Goal: Information Seeking & Learning: Learn about a topic

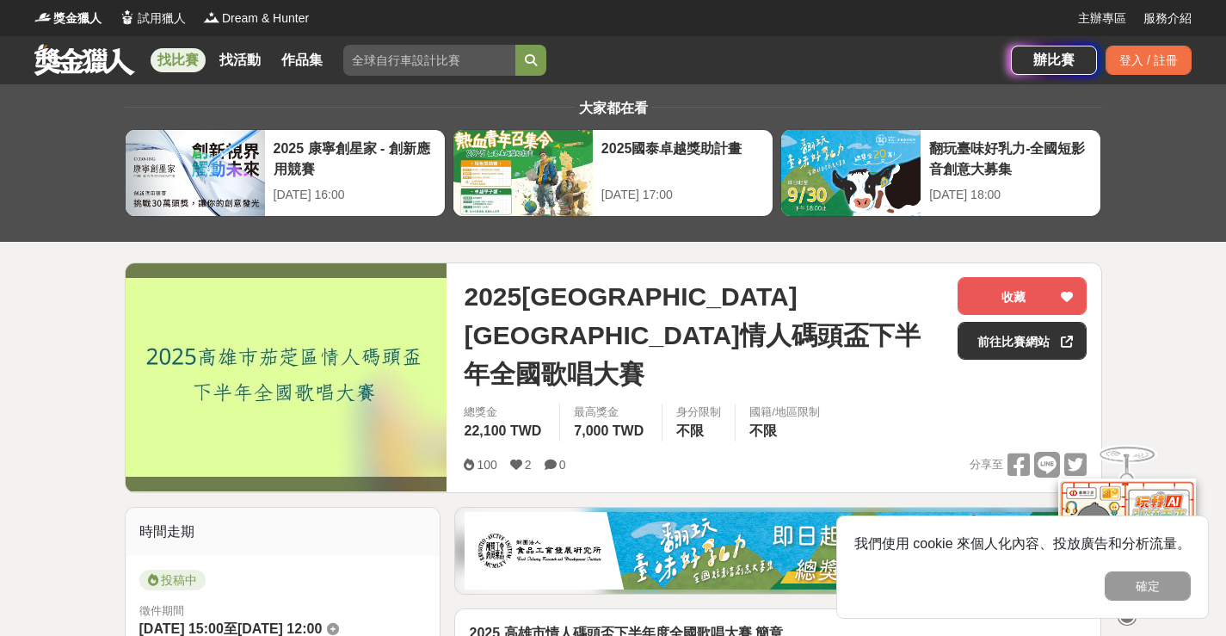
click at [1032, 344] on link "前往比賽網站" at bounding box center [1022, 341] width 129 height 38
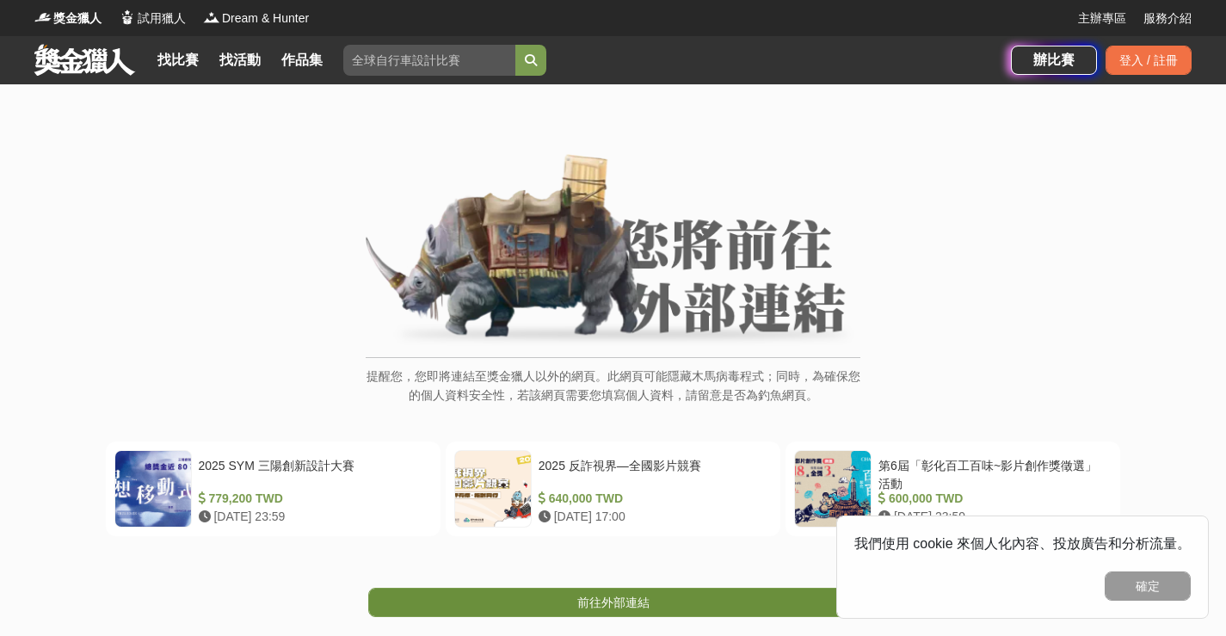
click at [647, 588] on link "前往外部連結" at bounding box center [613, 602] width 490 height 29
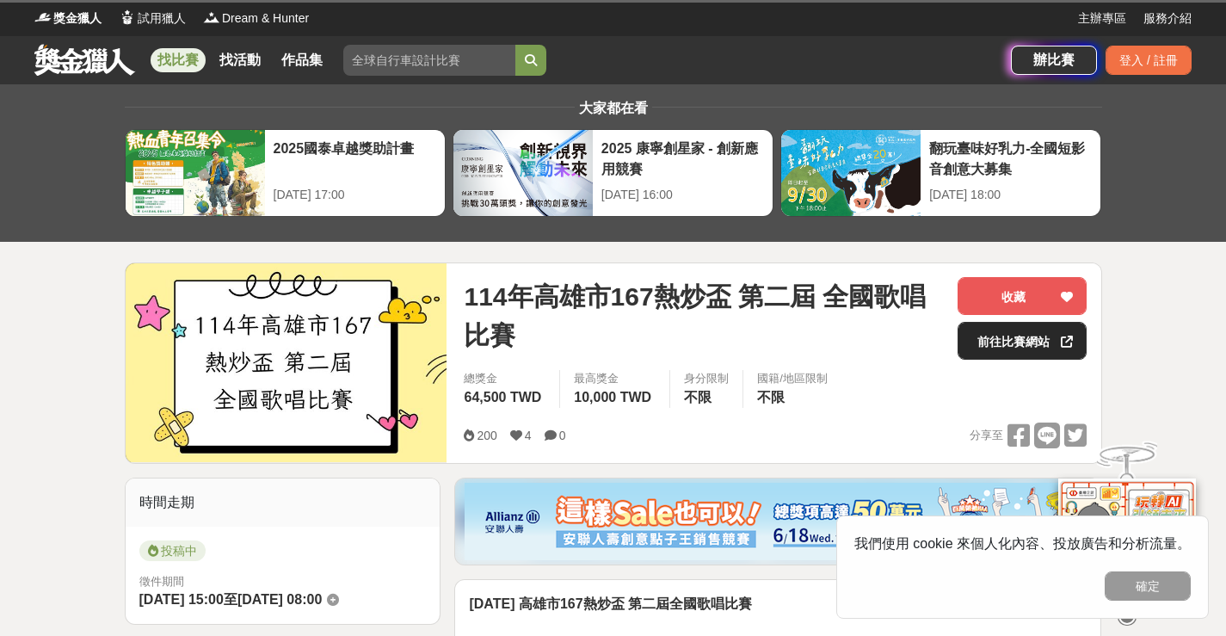
click at [990, 354] on link "前往比賽網站" at bounding box center [1022, 341] width 129 height 38
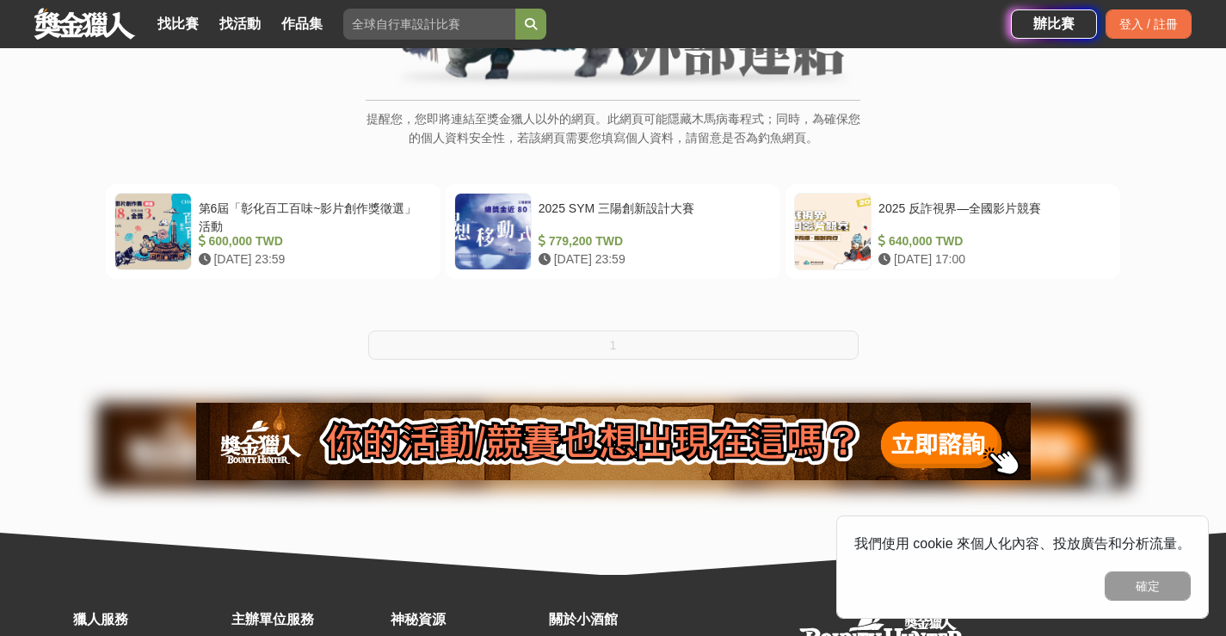
scroll to position [258, 0]
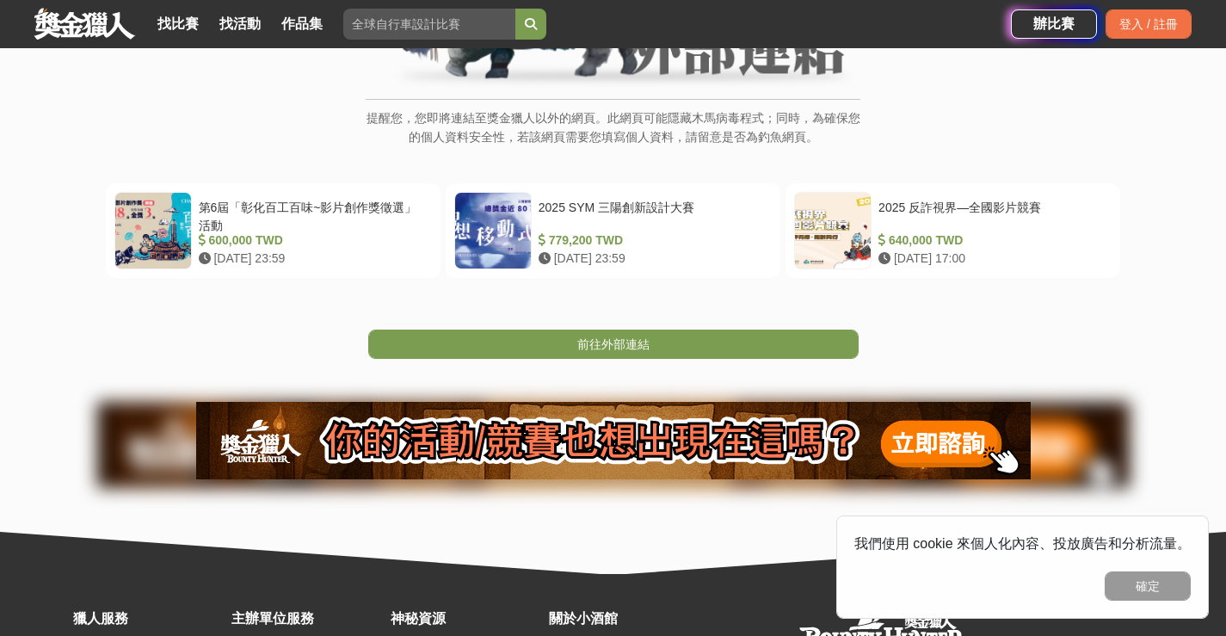
click at [613, 345] on span "前往外部連結" at bounding box center [613, 344] width 72 height 14
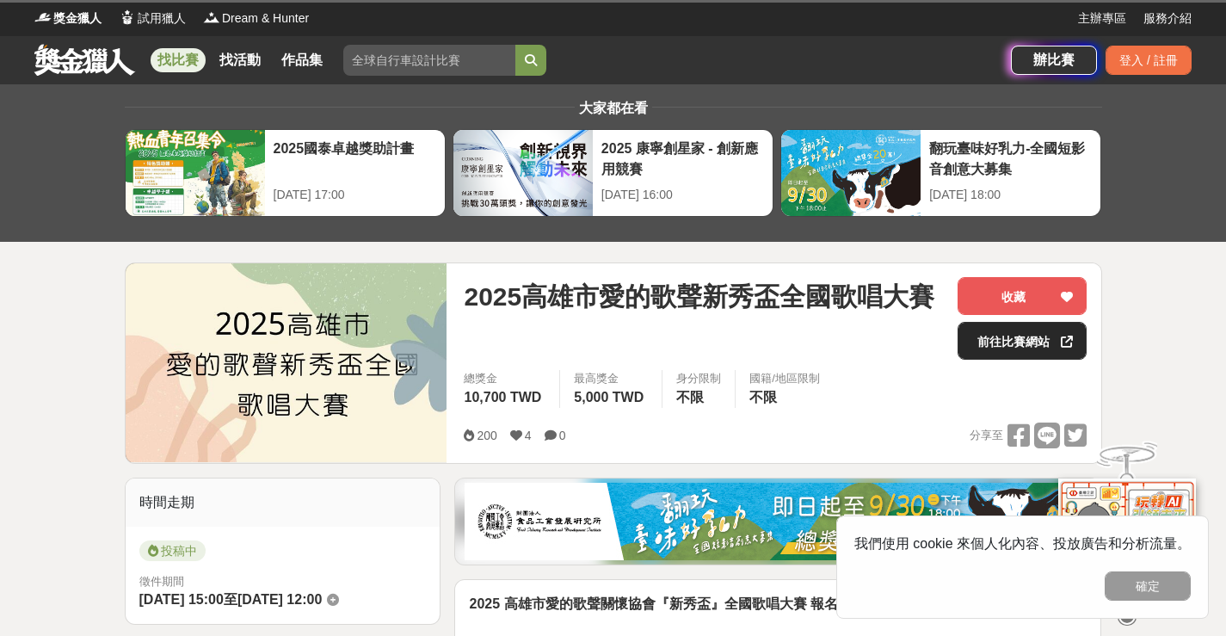
click at [1031, 336] on link "前往比賽網站" at bounding box center [1022, 341] width 129 height 38
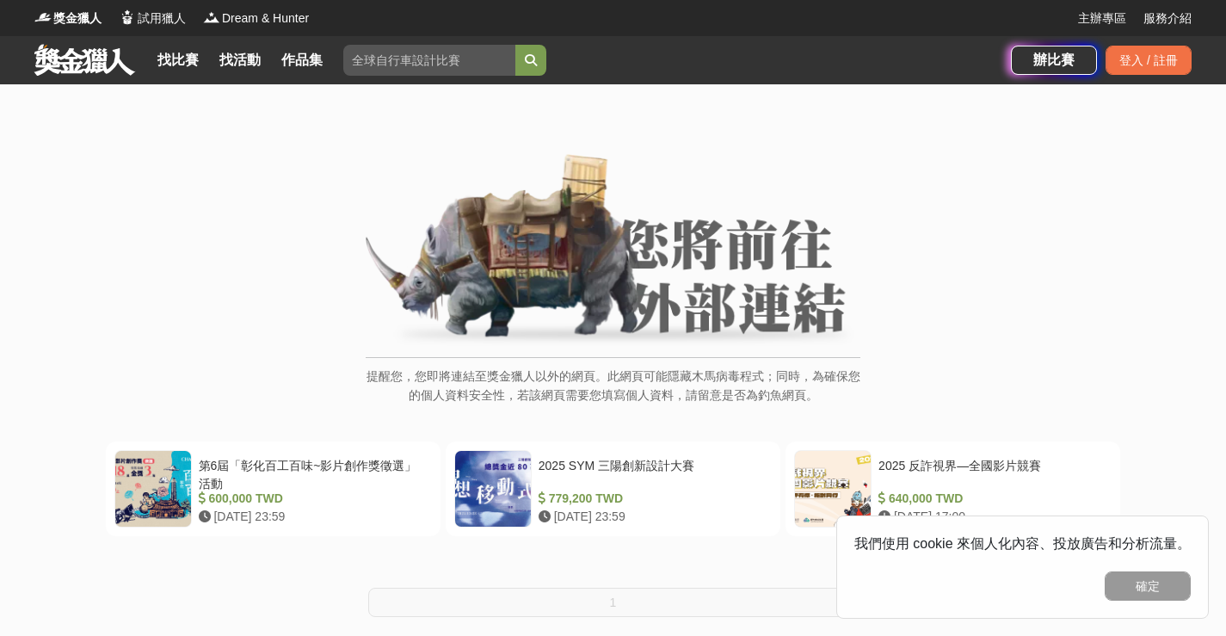
scroll to position [172, 0]
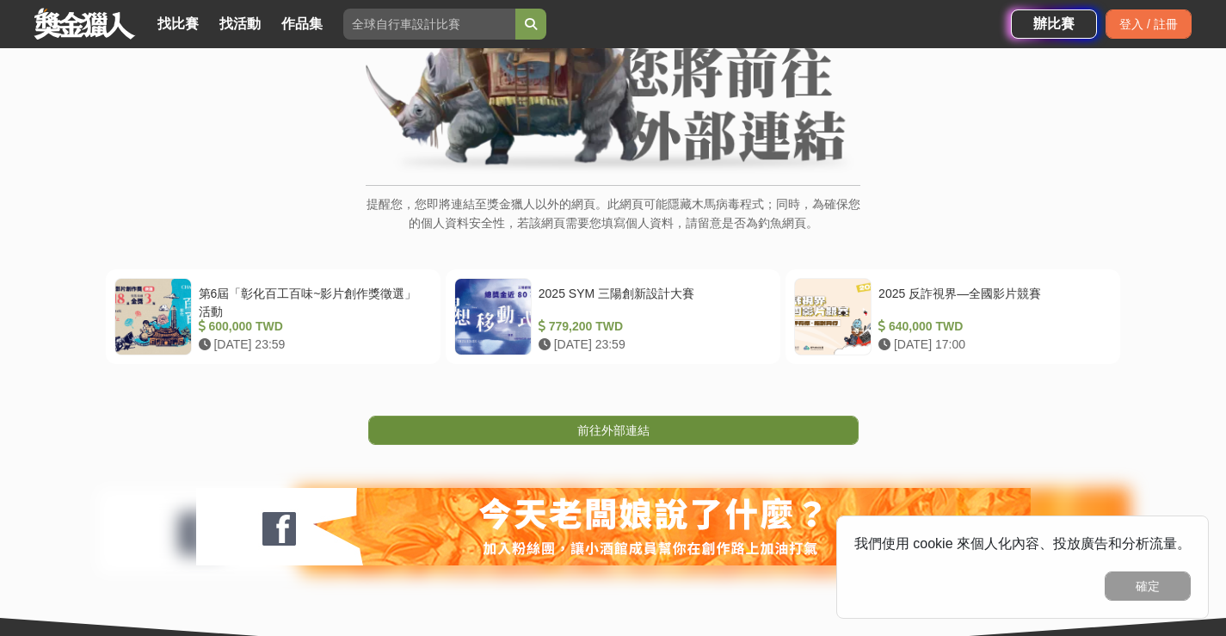
click at [605, 435] on span "前往外部連結" at bounding box center [613, 430] width 72 height 14
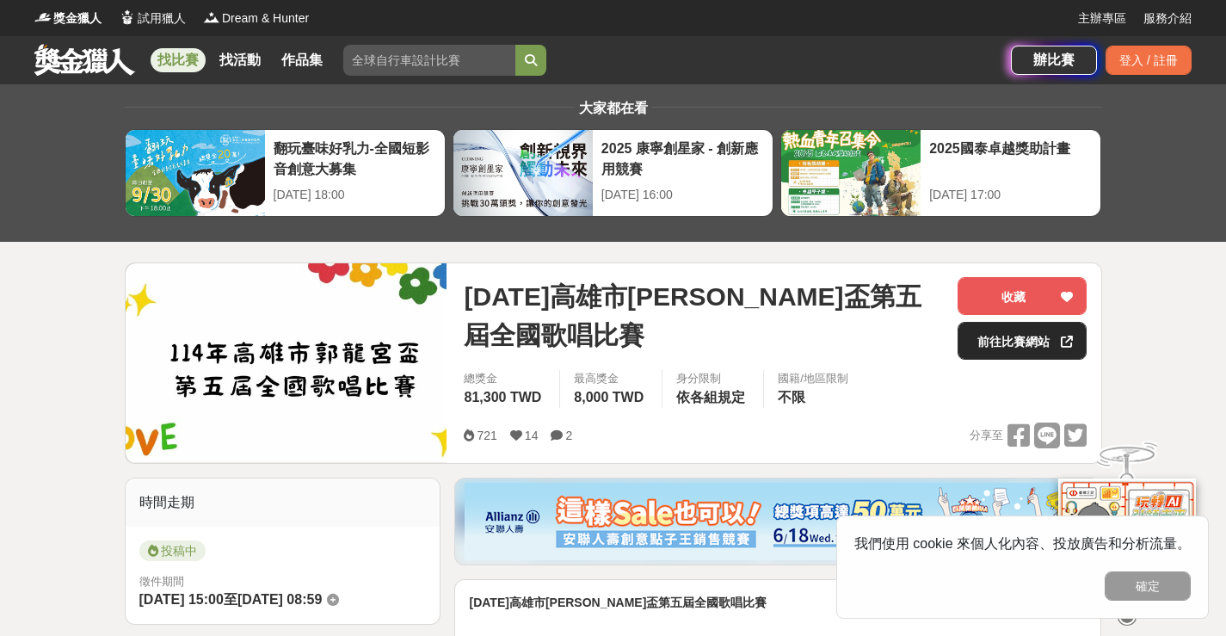
click at [1019, 343] on link "前往比賽網站" at bounding box center [1022, 341] width 129 height 38
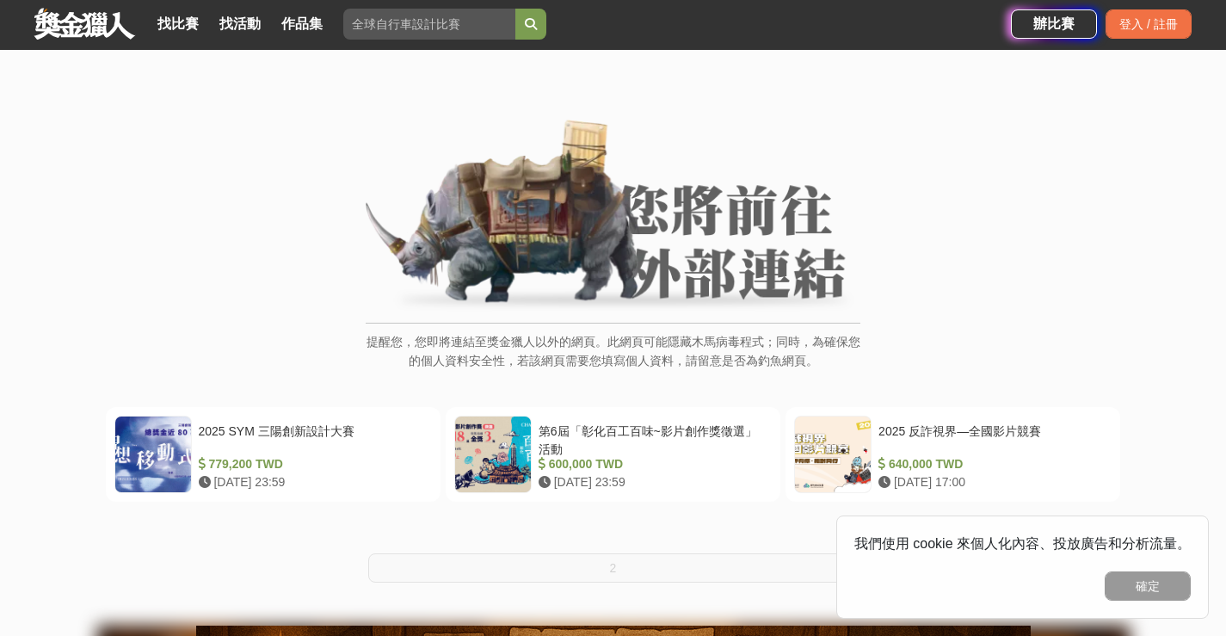
scroll to position [258, 0]
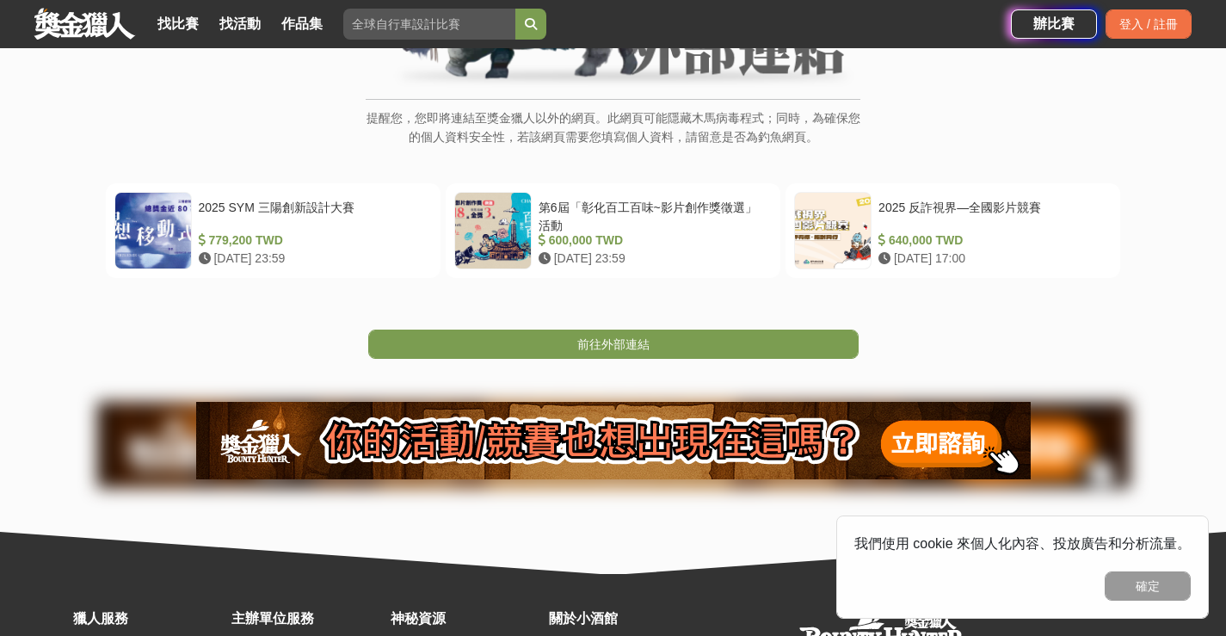
click at [552, 347] on link "前往外部連結" at bounding box center [613, 344] width 490 height 29
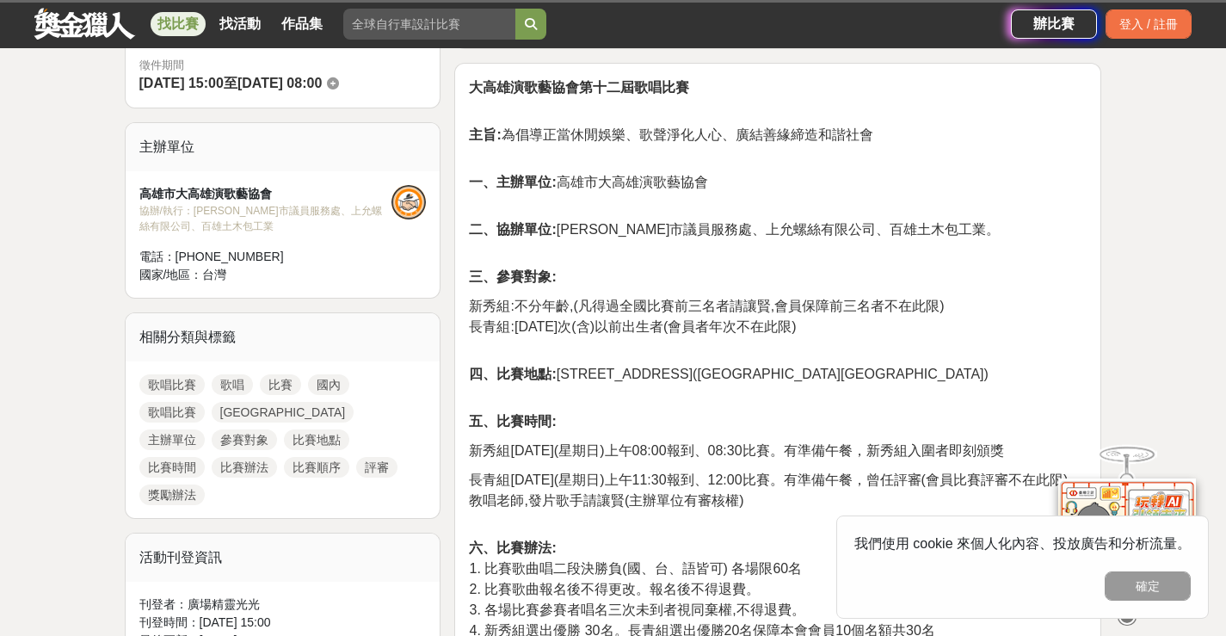
scroll to position [86, 0]
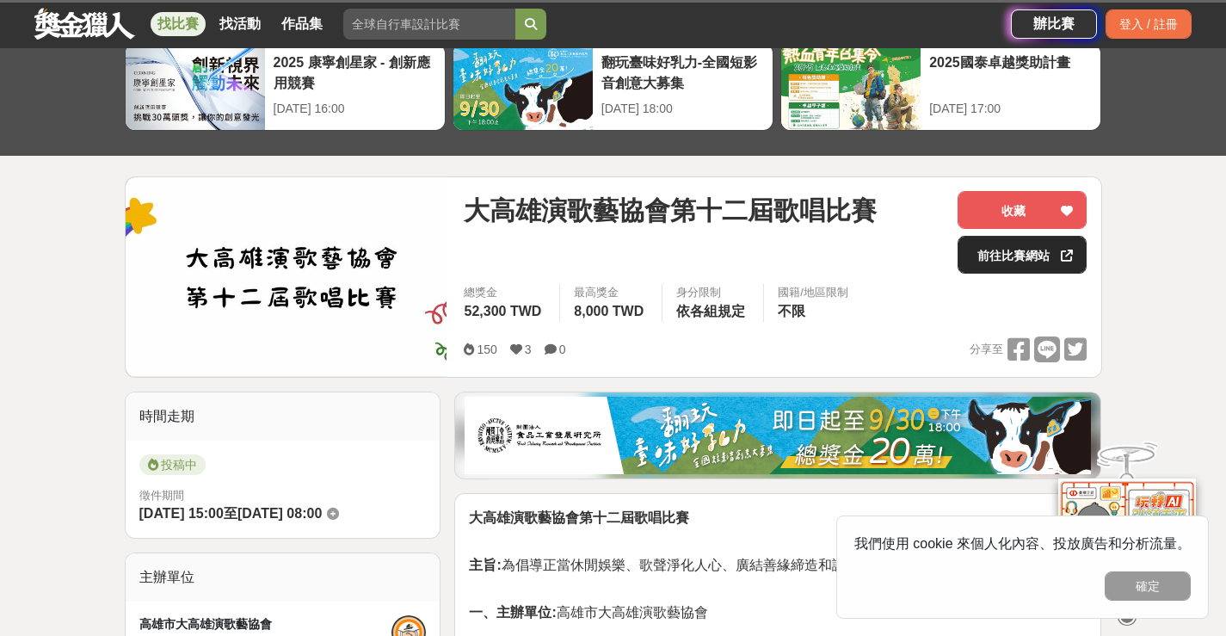
click at [1015, 251] on link "前往比賽網站" at bounding box center [1022, 255] width 129 height 38
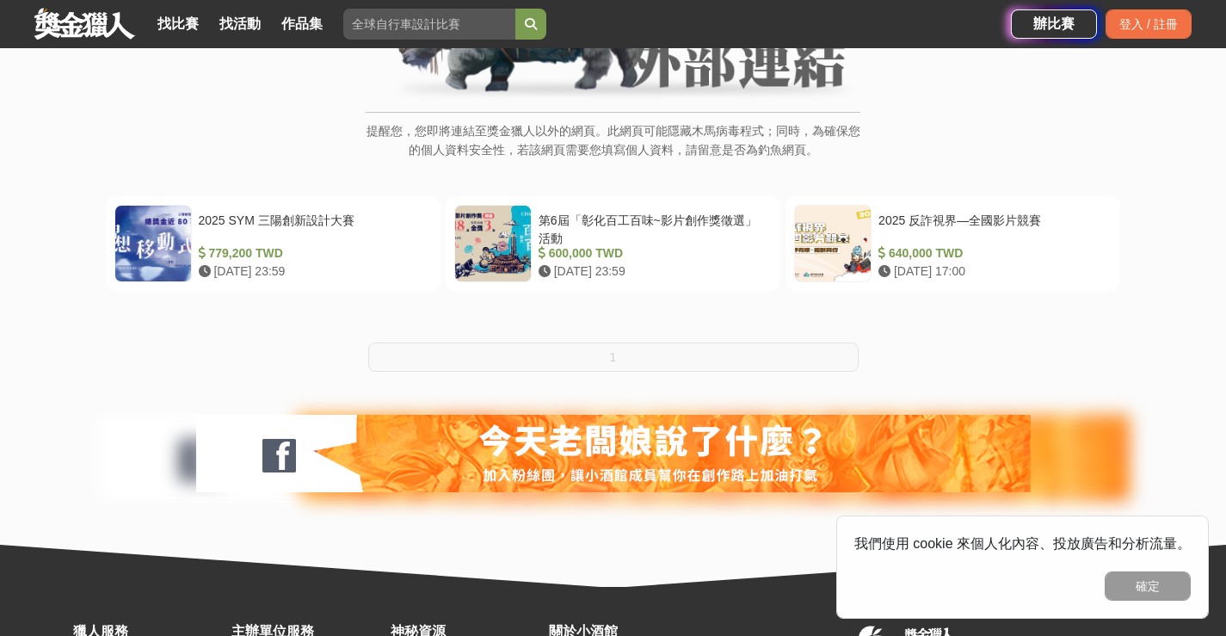
scroll to position [344, 0]
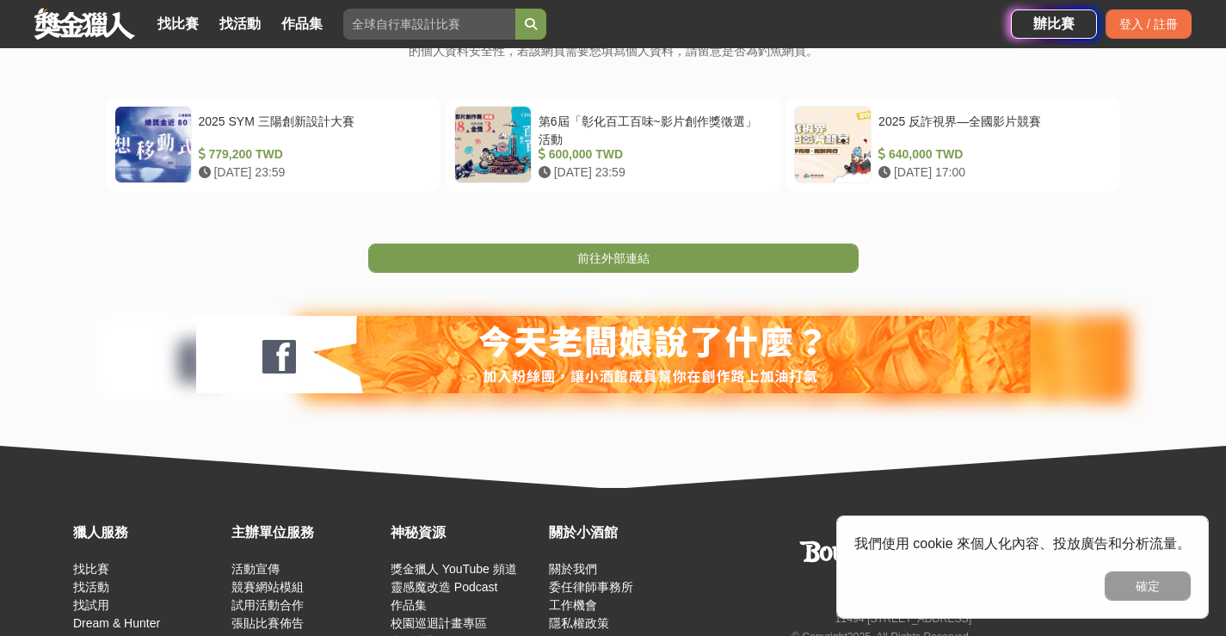
click at [579, 240] on div "前往外部連結" at bounding box center [613, 232] width 1226 height 81
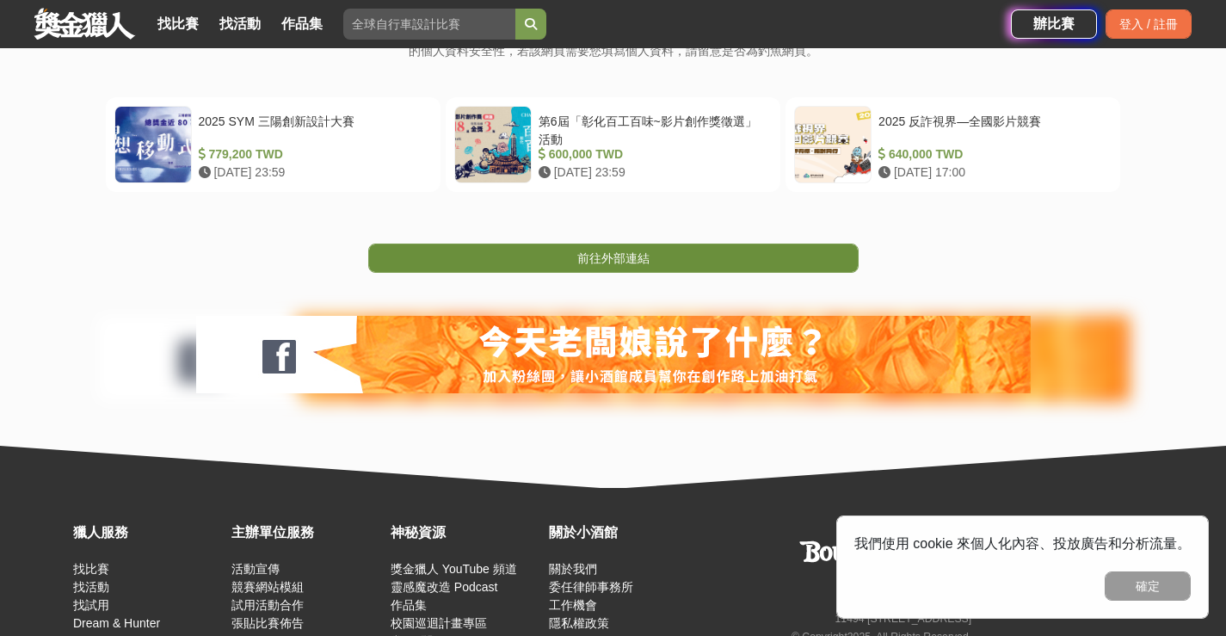
click at [579, 255] on span "前往外部連結" at bounding box center [613, 258] width 72 height 14
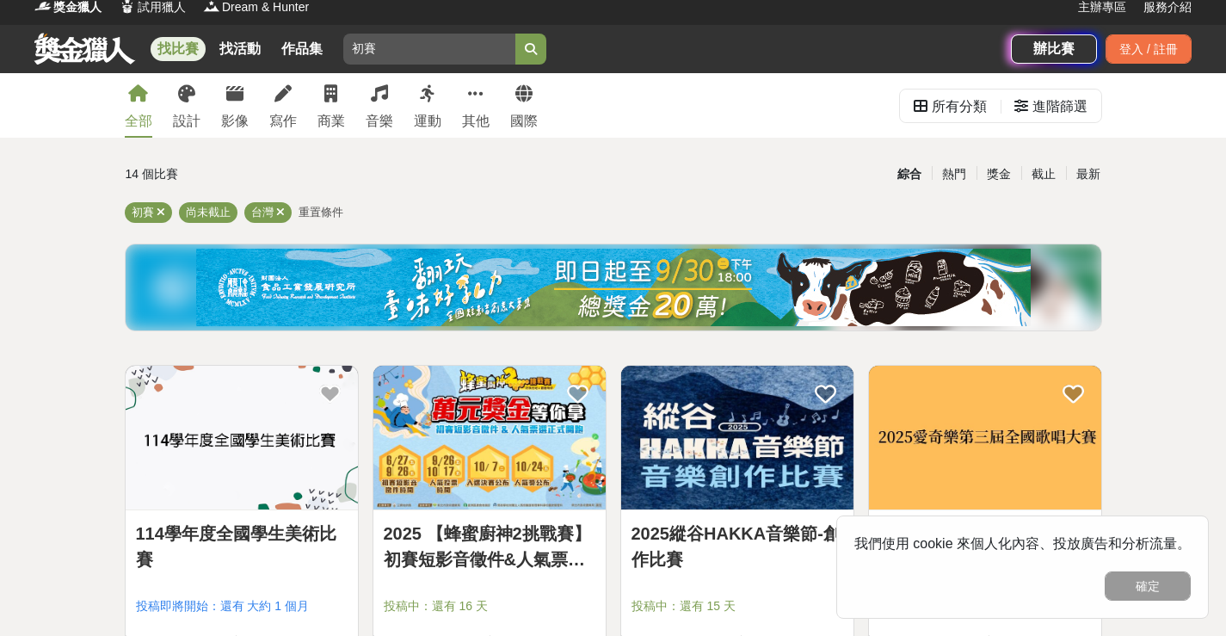
scroll to position [86, 0]
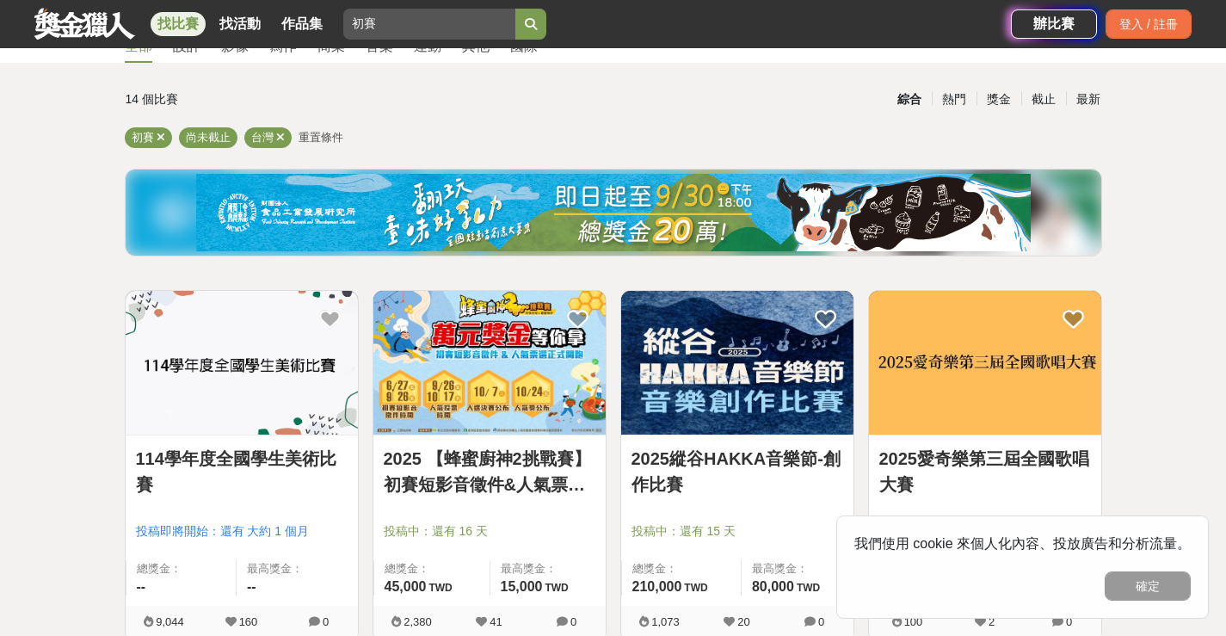
click at [316, 137] on span "重置條件" at bounding box center [321, 137] width 45 height 13
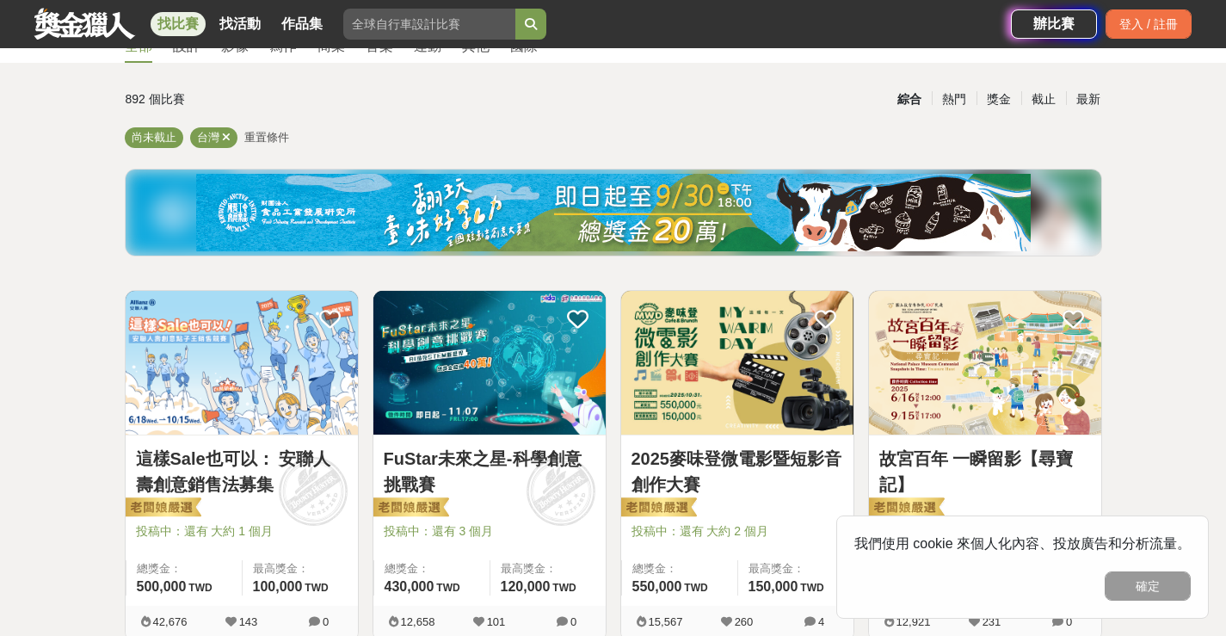
click at [257, 133] on span "重置條件" at bounding box center [266, 137] width 45 height 13
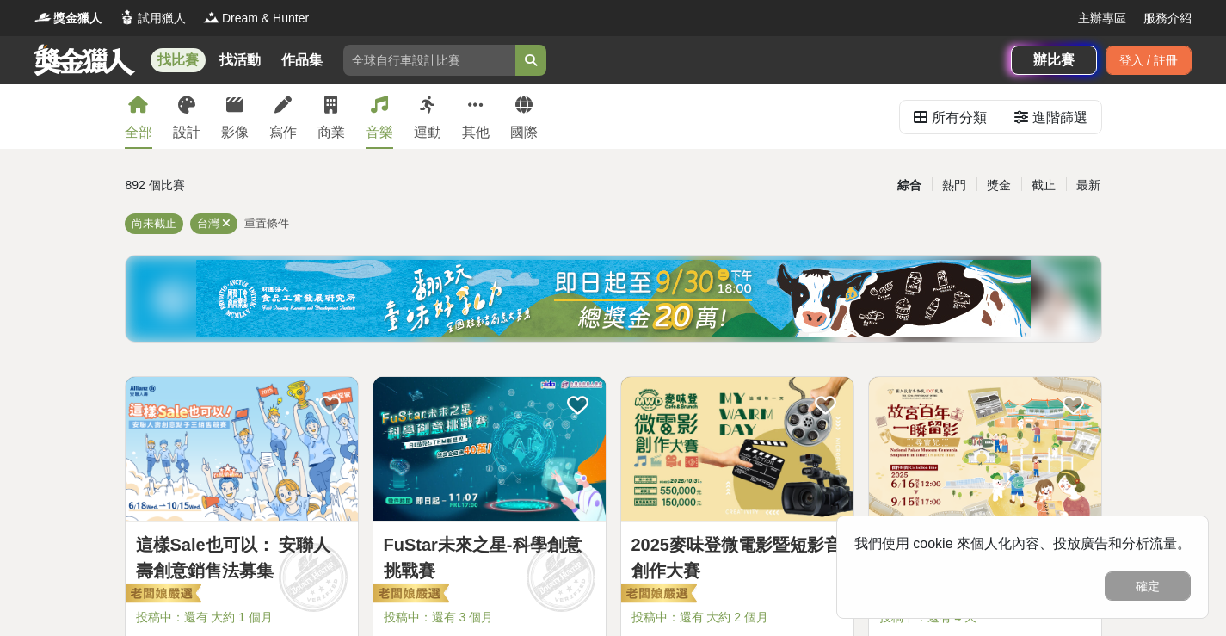
click at [380, 116] on link "音樂" at bounding box center [380, 116] width 28 height 65
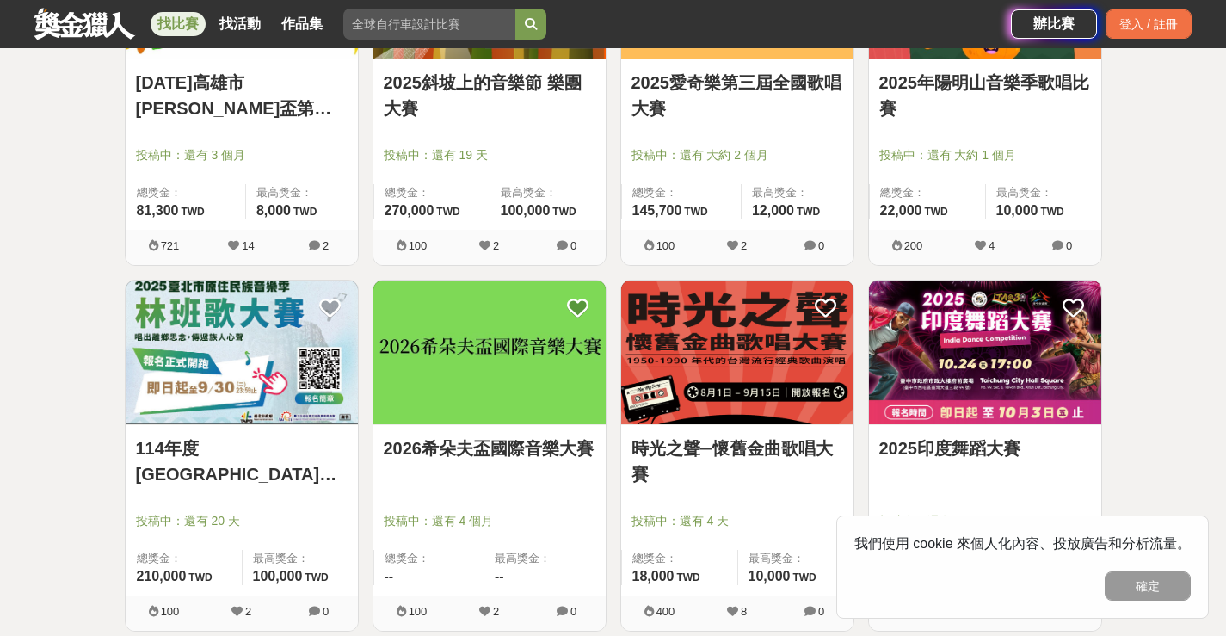
scroll to position [1204, 0]
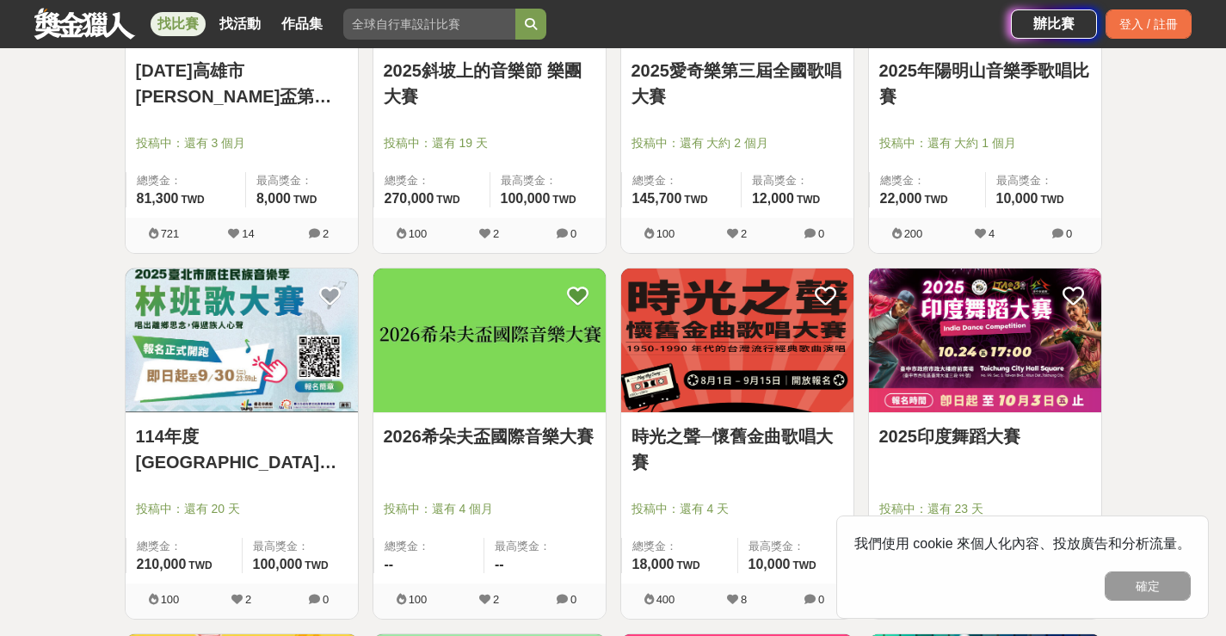
click at [740, 444] on link "時光之聲─懷舊金曲歌唱大賽" at bounding box center [737, 449] width 212 height 52
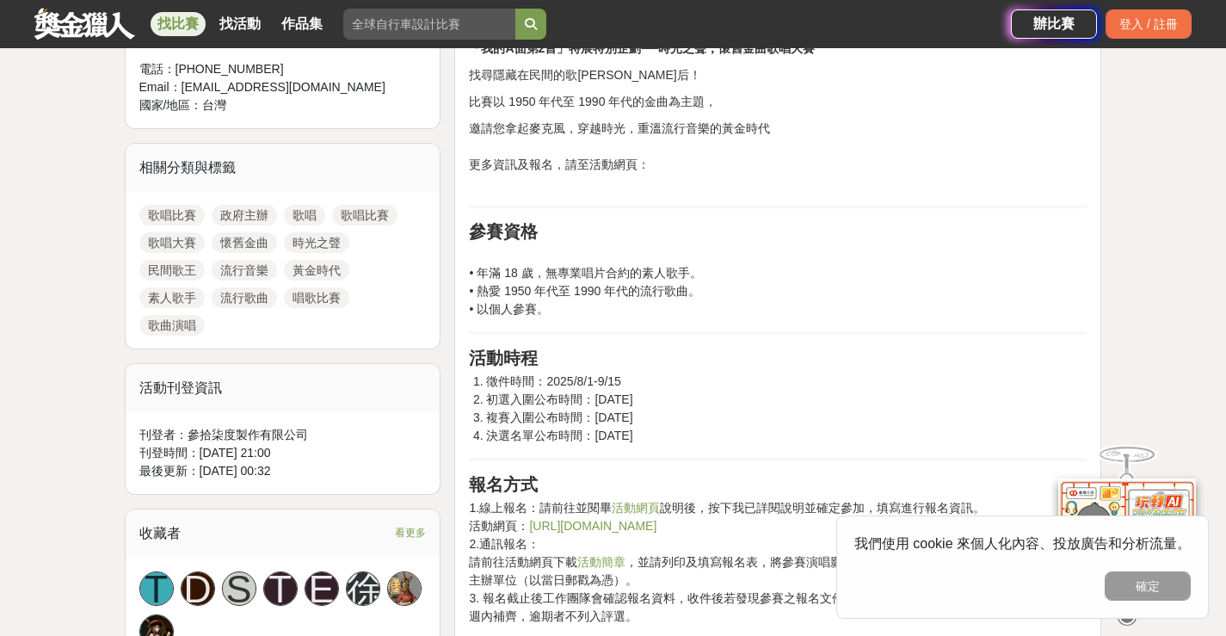
scroll to position [860, 0]
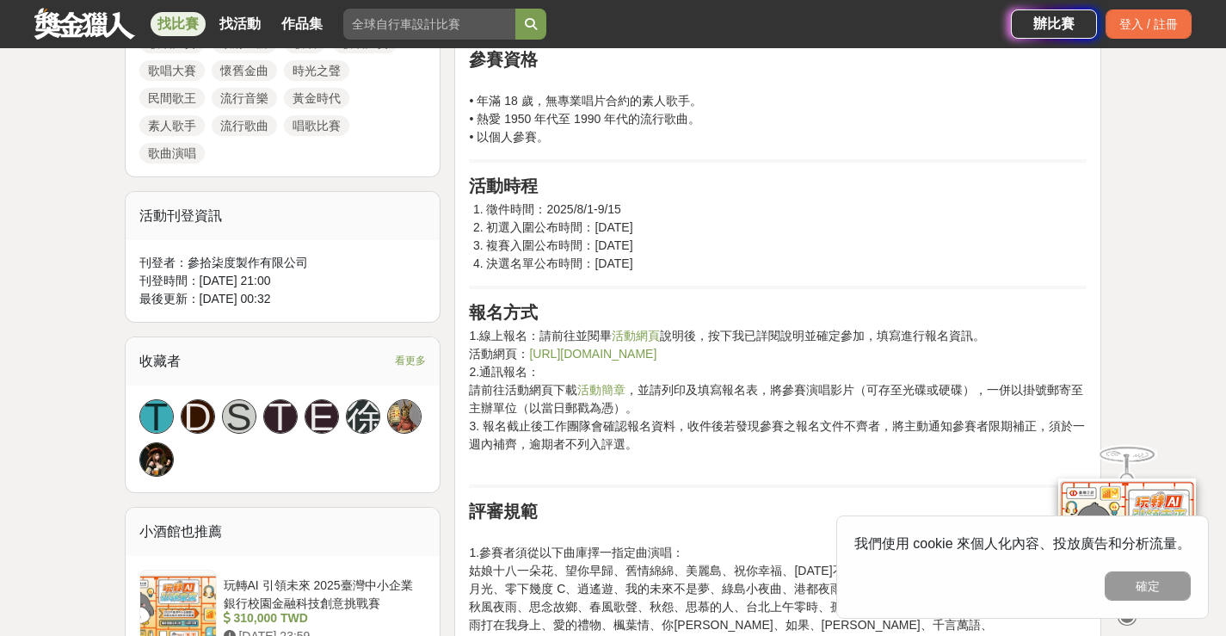
click at [640, 336] on link "活動網頁" at bounding box center [636, 336] width 48 height 14
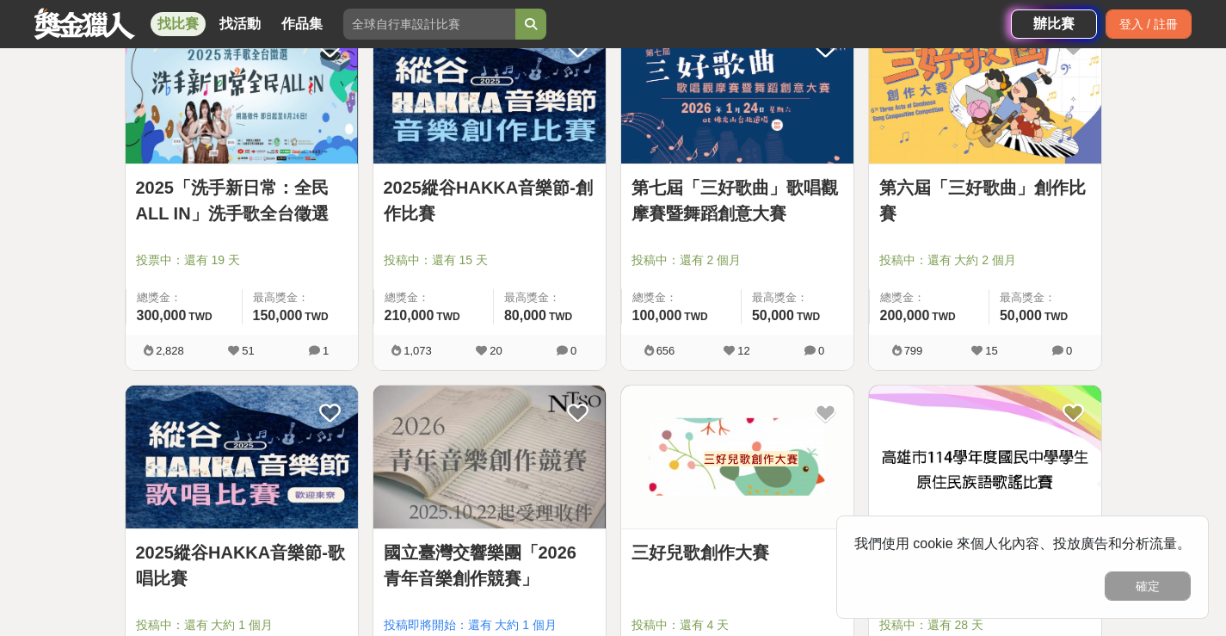
scroll to position [344, 0]
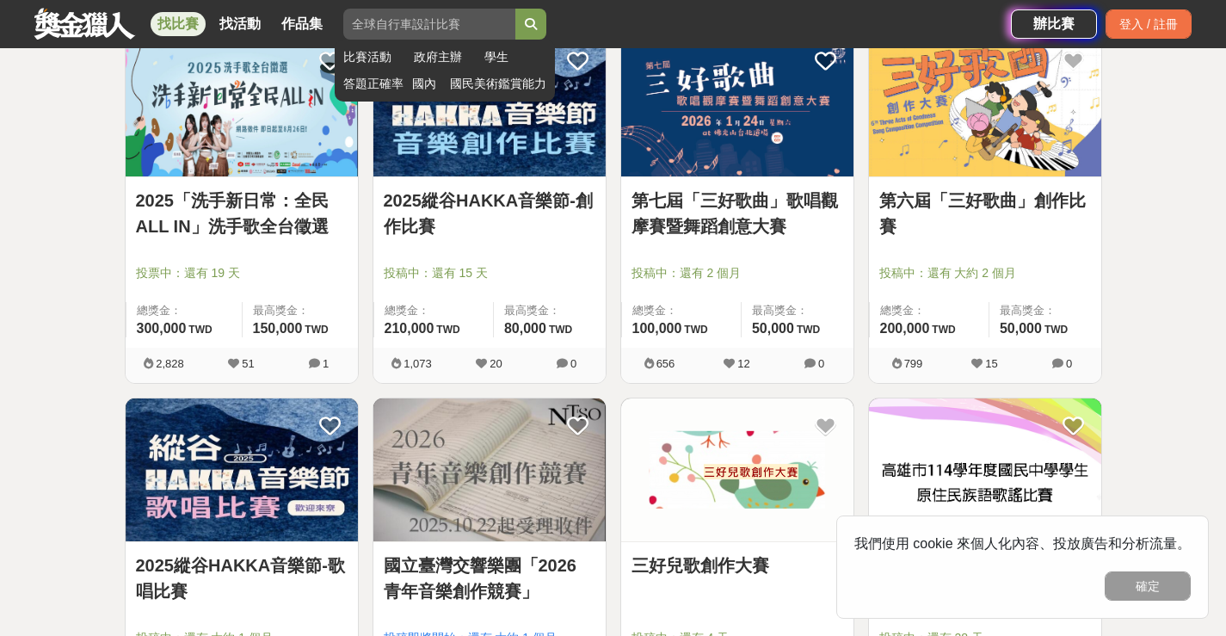
click at [373, 21] on input "初賽" at bounding box center [429, 24] width 172 height 31
click at [515, 9] on button "submit" at bounding box center [530, 24] width 31 height 31
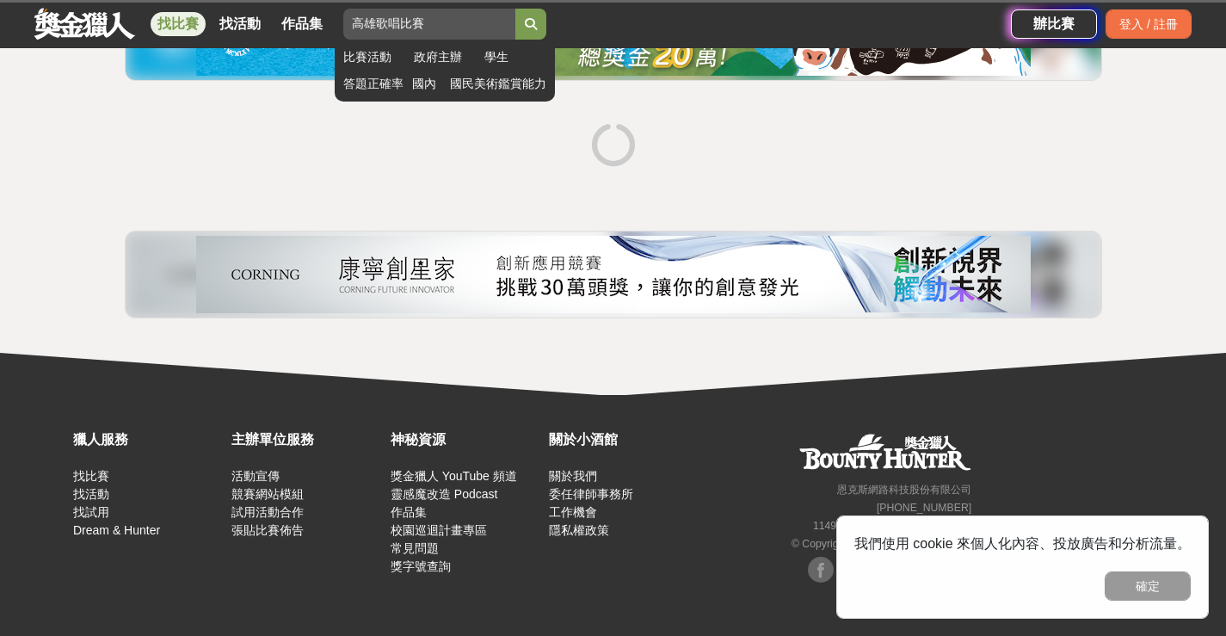
scroll to position [197, 0]
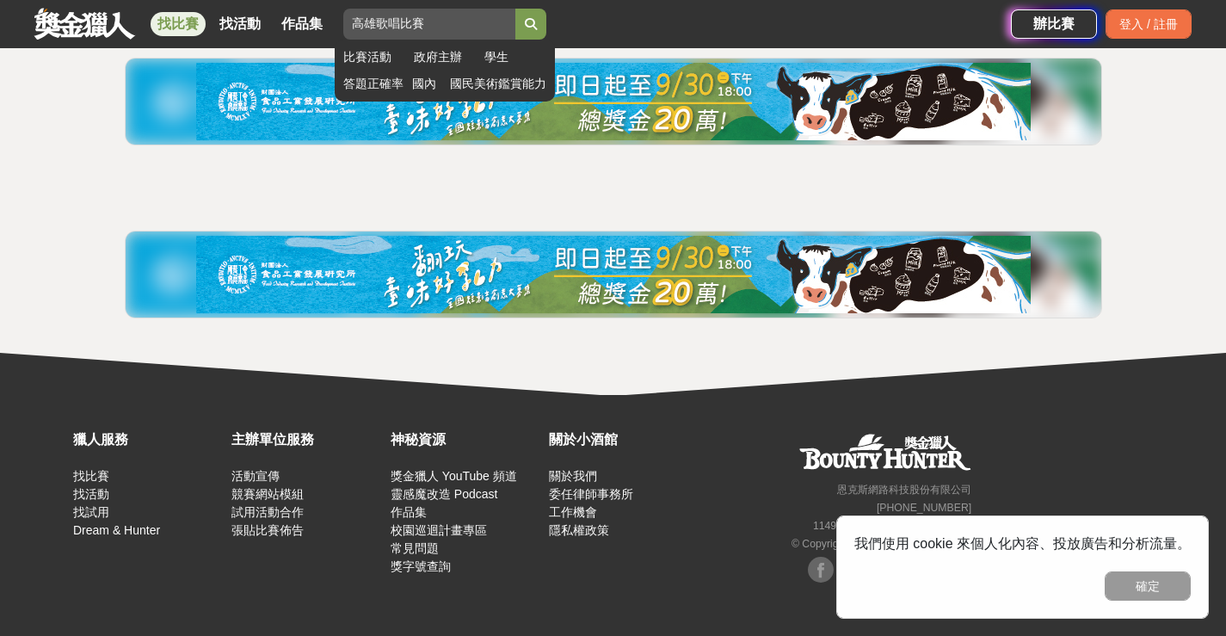
click at [533, 26] on icon "submit" at bounding box center [531, 24] width 12 height 12
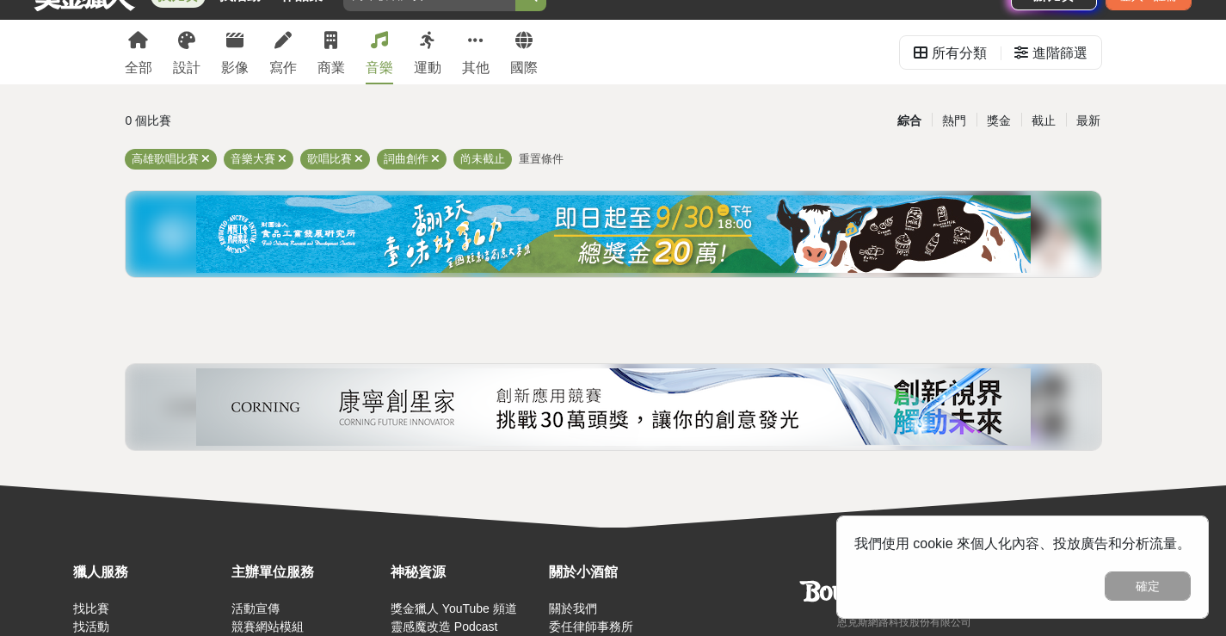
scroll to position [0, 0]
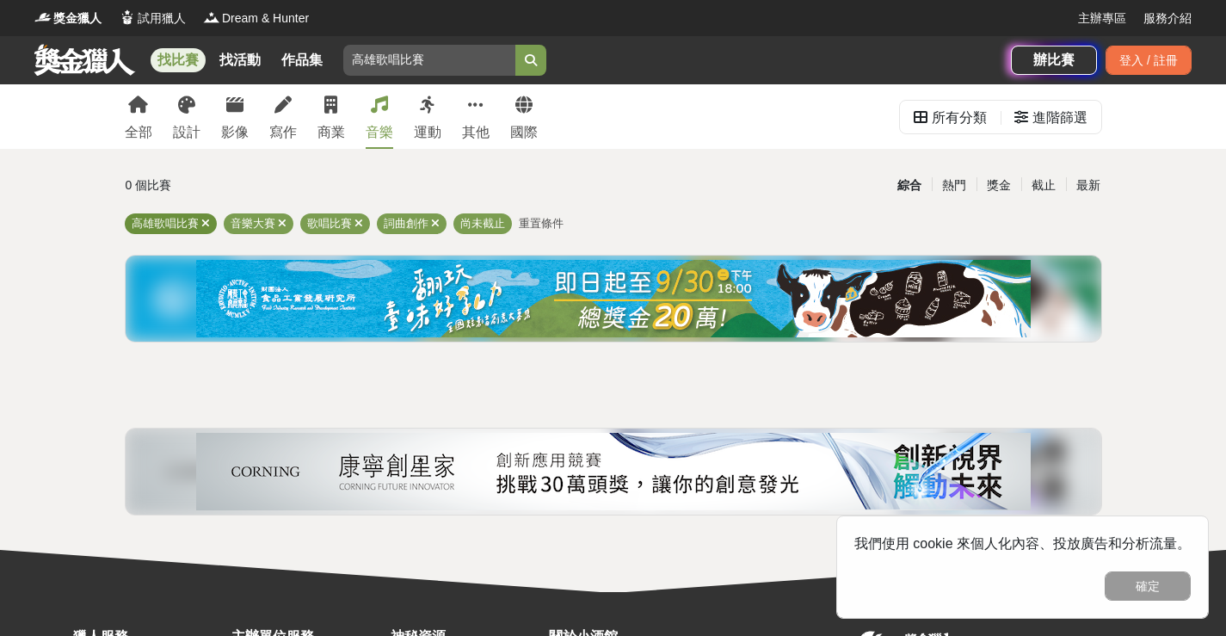
click at [205, 225] on icon at bounding box center [205, 223] width 9 height 11
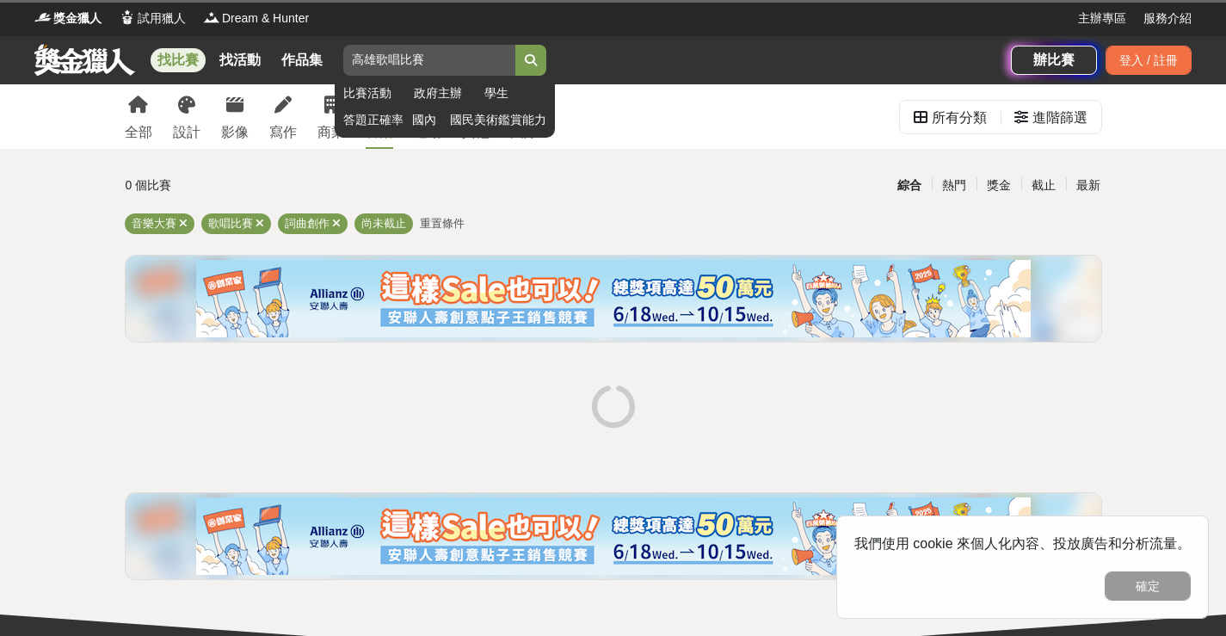
click at [443, 63] on input "高雄歌唱比賽" at bounding box center [429, 60] width 172 height 31
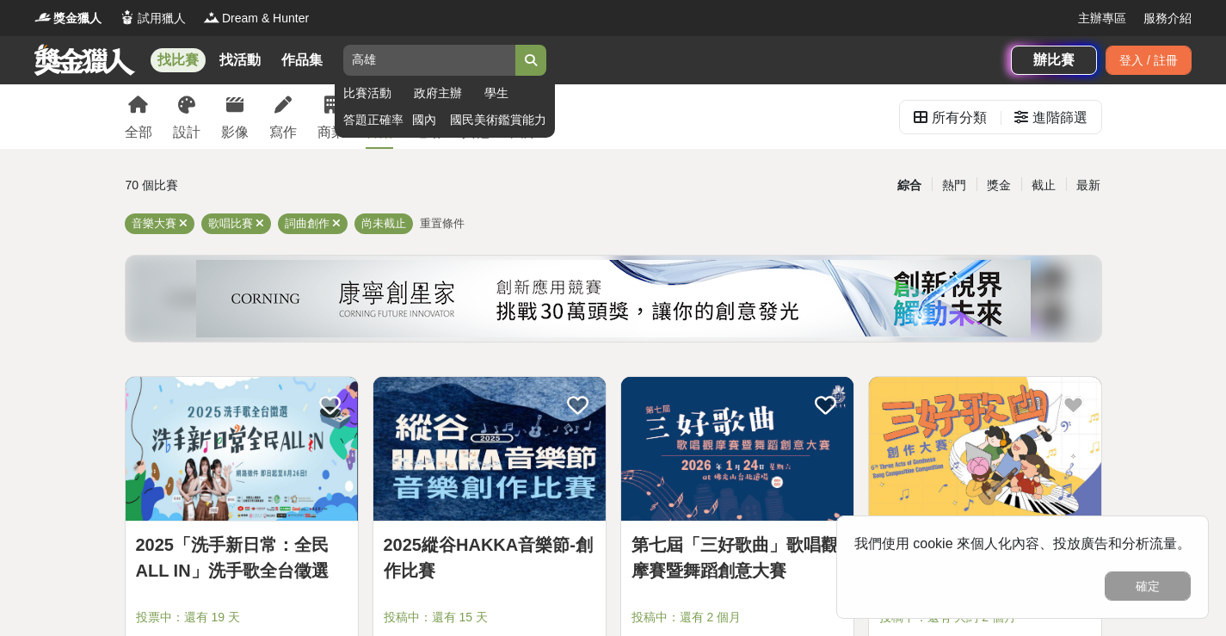
type input "高雄"
click at [515, 56] on button "submit" at bounding box center [530, 60] width 31 height 31
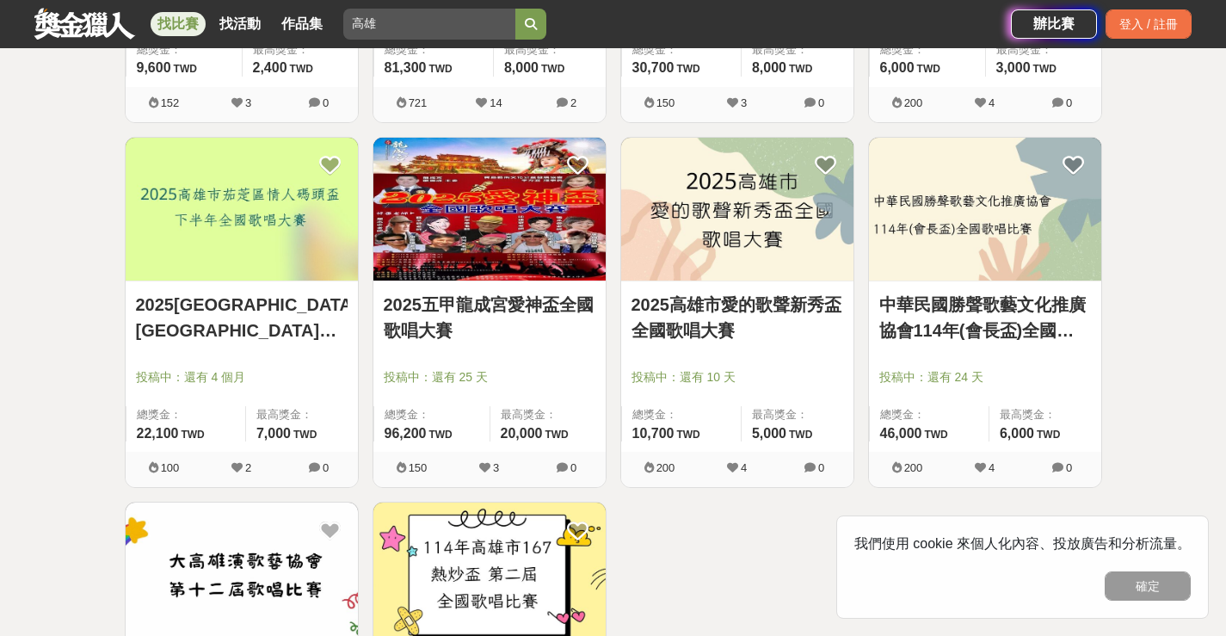
scroll to position [688, 0]
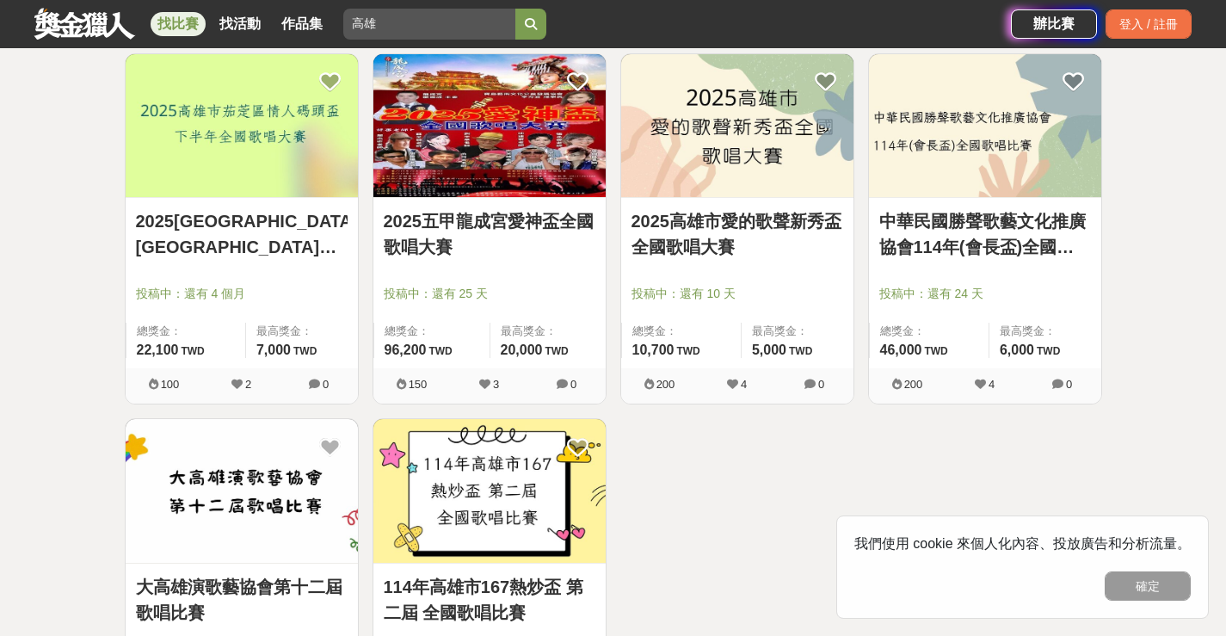
click at [483, 252] on link "2025五甲龍成宮愛神盃全國歌唱大賽" at bounding box center [490, 234] width 212 height 52
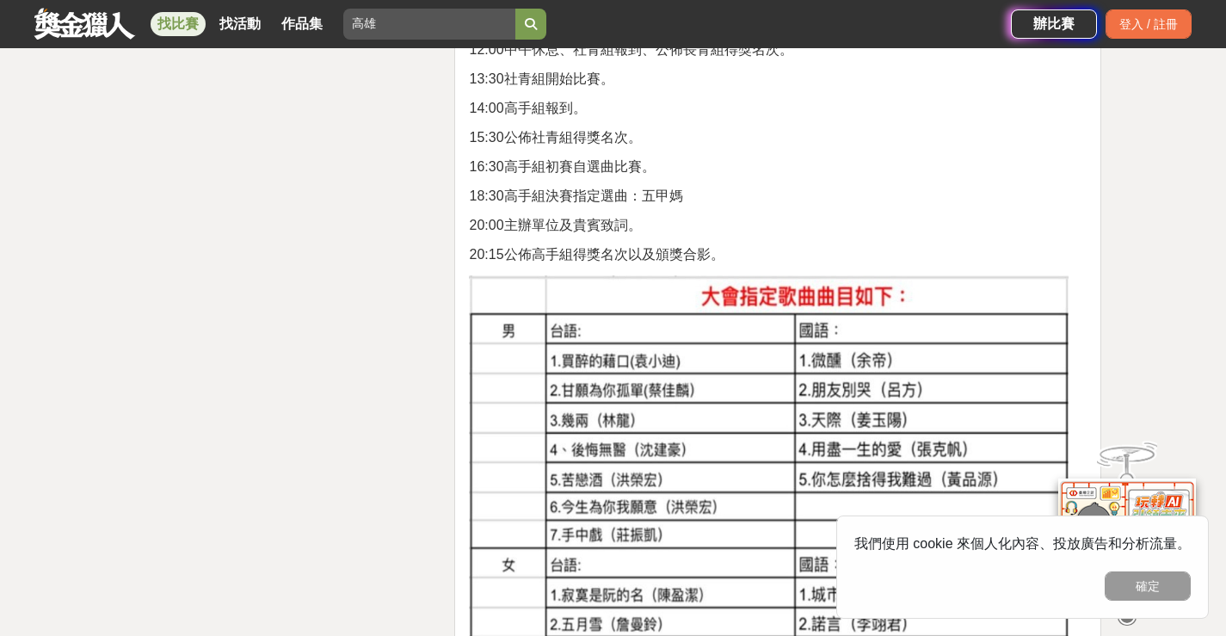
scroll to position [2839, 0]
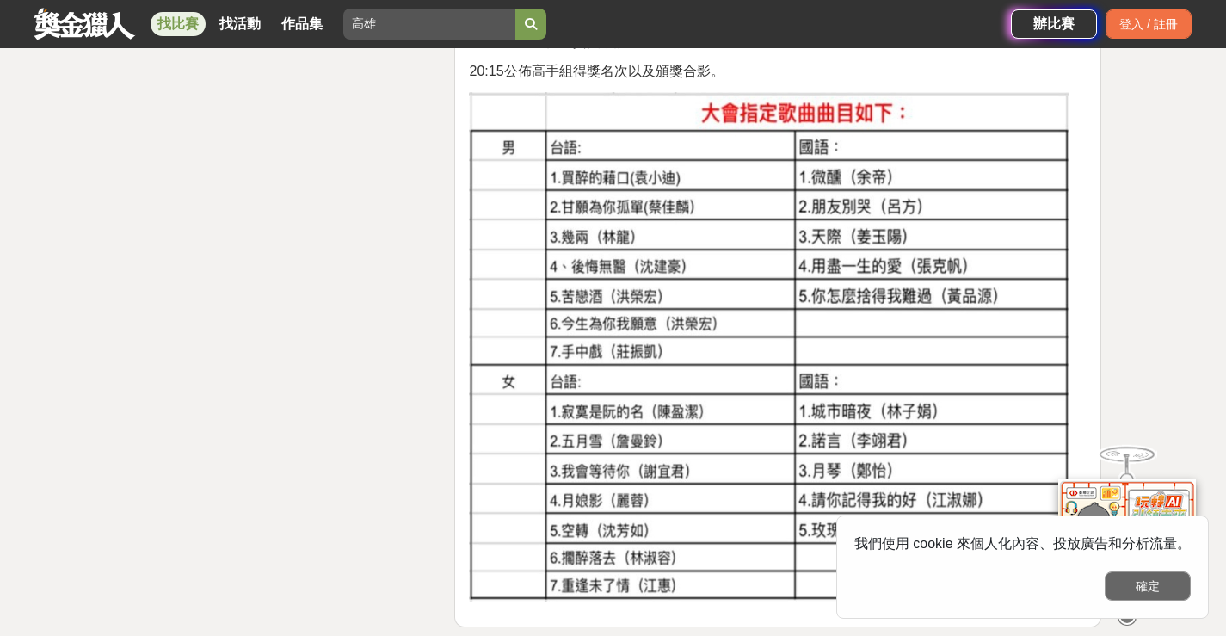
click at [1144, 582] on button "確定" at bounding box center [1148, 585] width 86 height 29
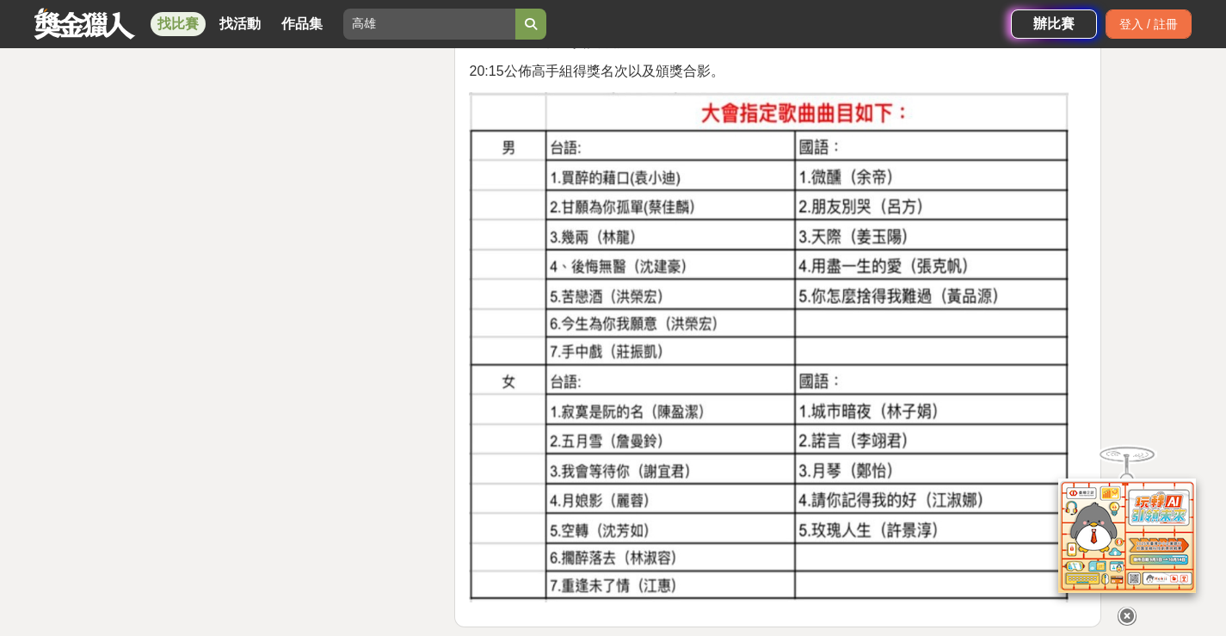
click at [1125, 608] on icon at bounding box center [1127, 616] width 19 height 19
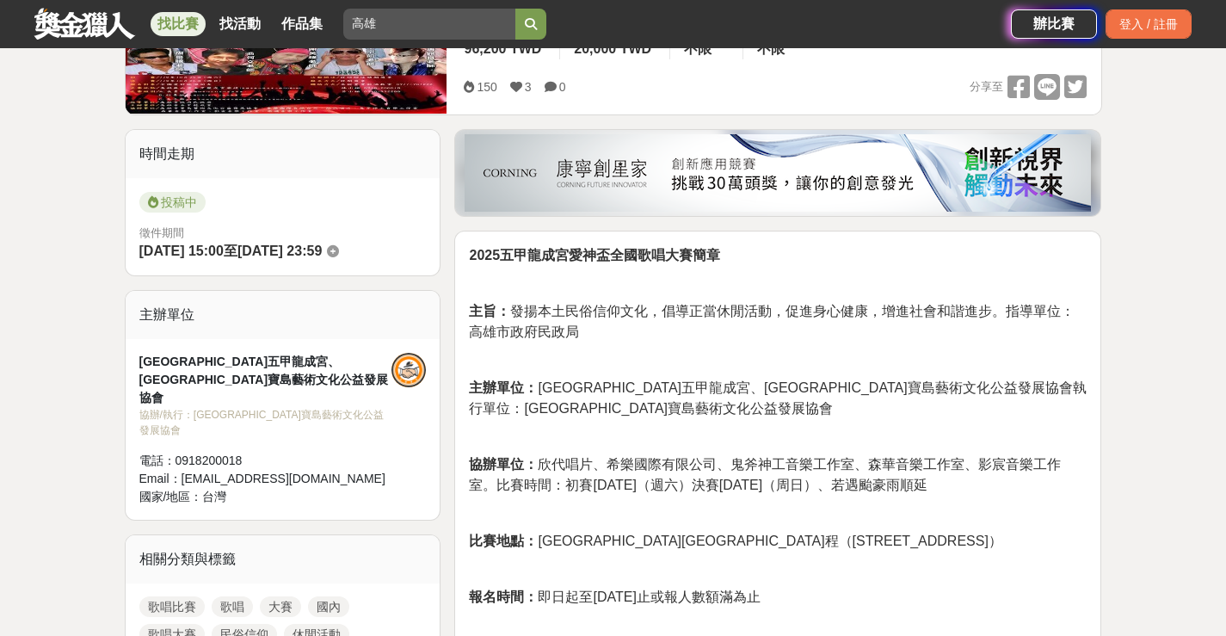
scroll to position [258, 0]
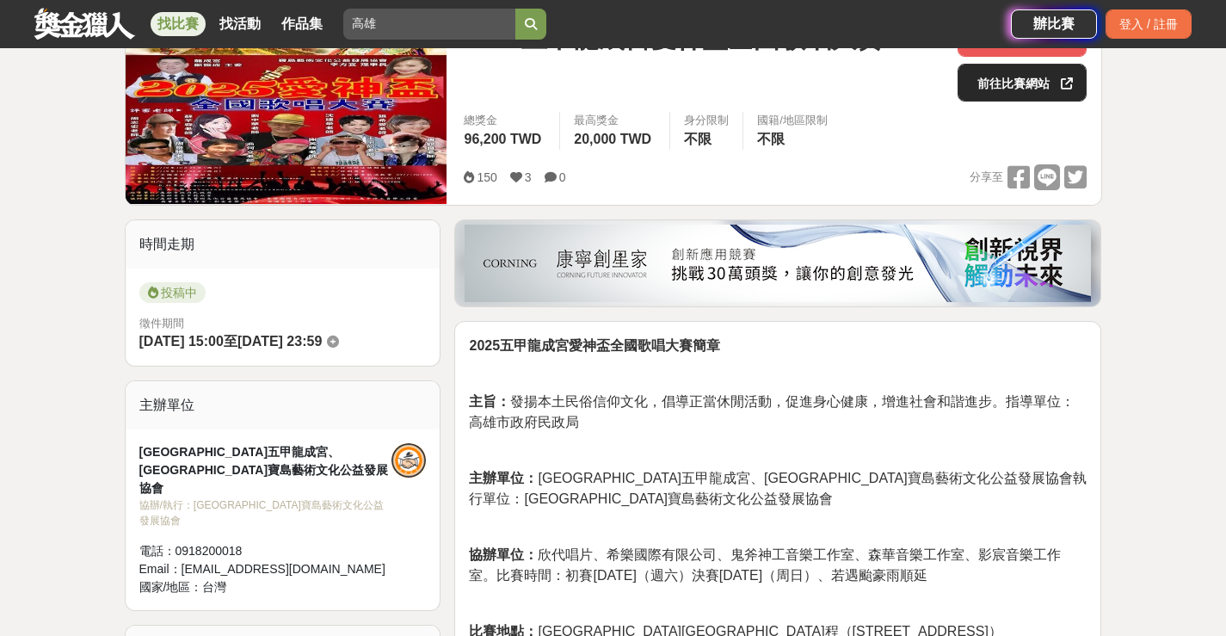
click at [1017, 87] on link "前往比賽網站" at bounding box center [1022, 83] width 129 height 38
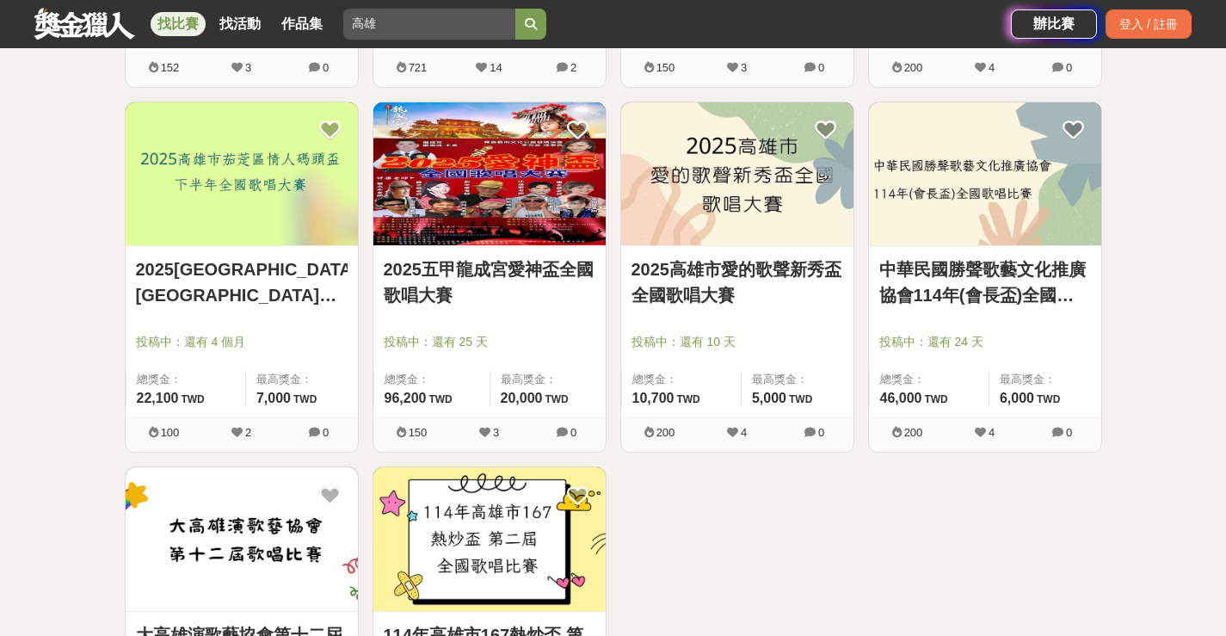
scroll to position [688, 0]
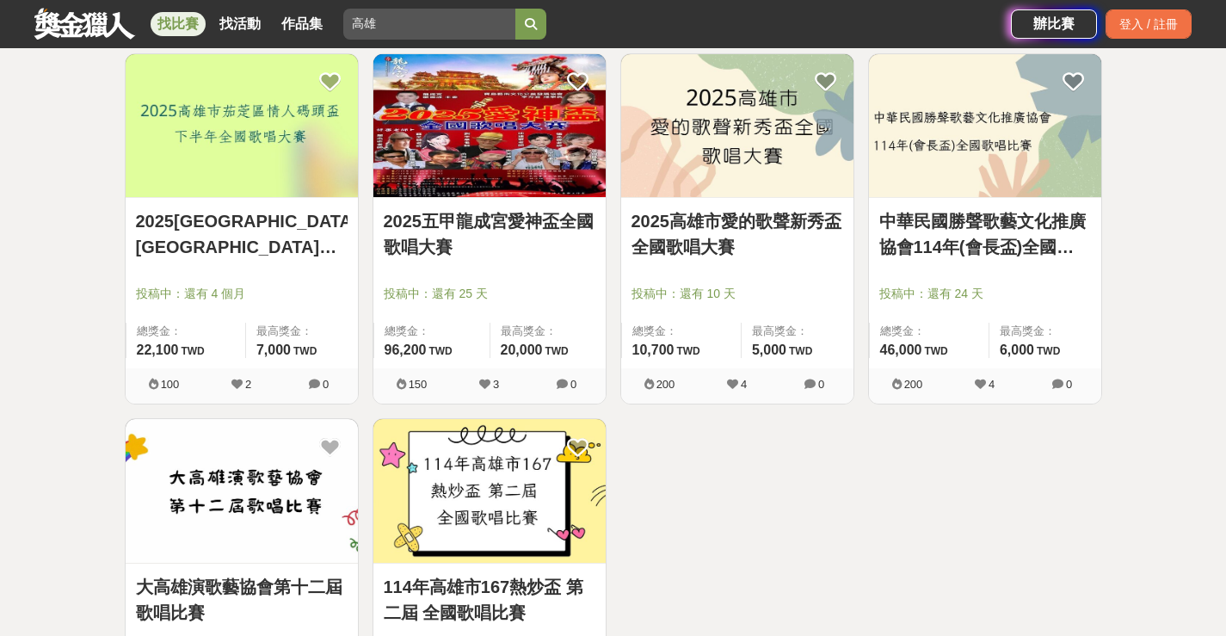
click at [463, 478] on img at bounding box center [489, 491] width 232 height 144
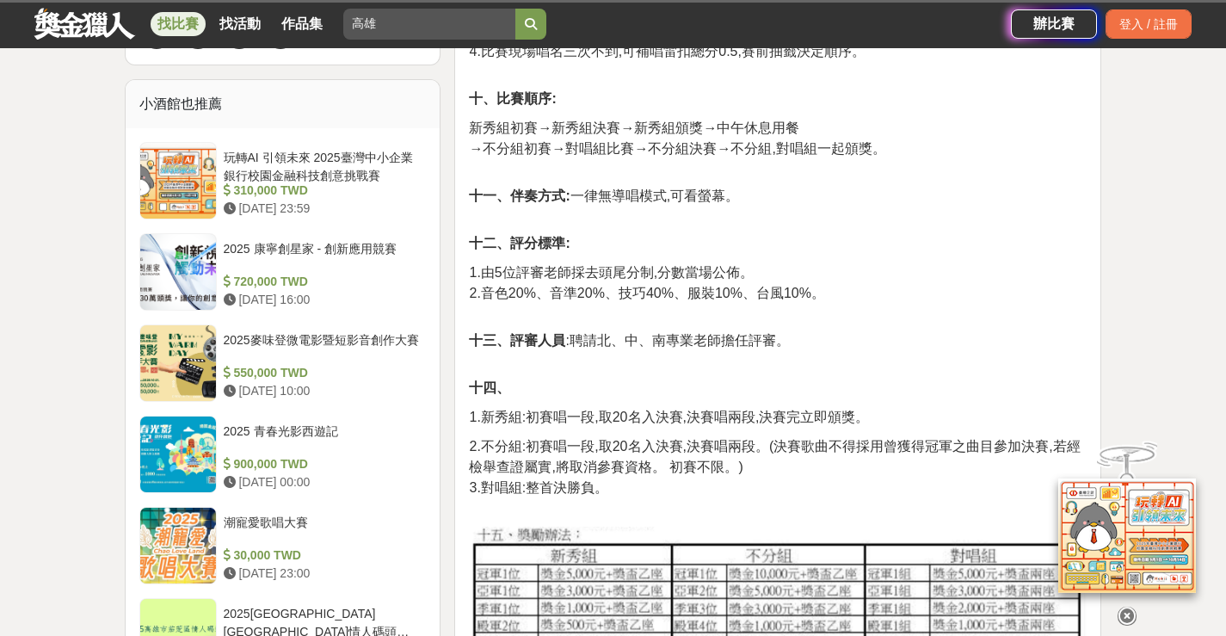
scroll to position [1377, 0]
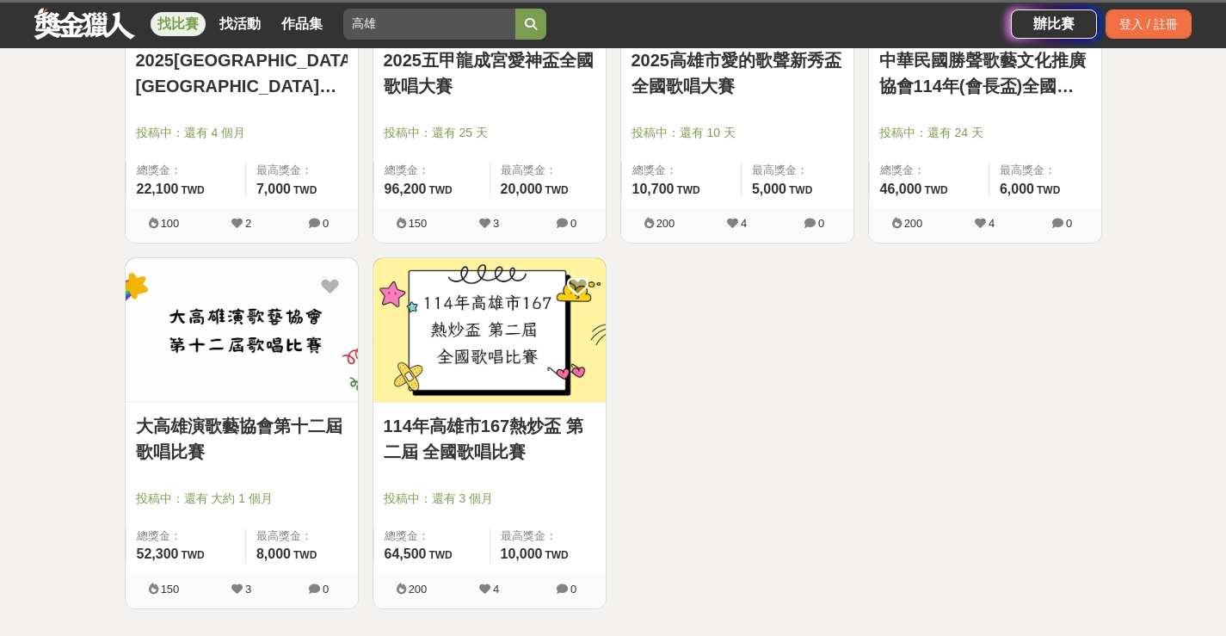
scroll to position [860, 0]
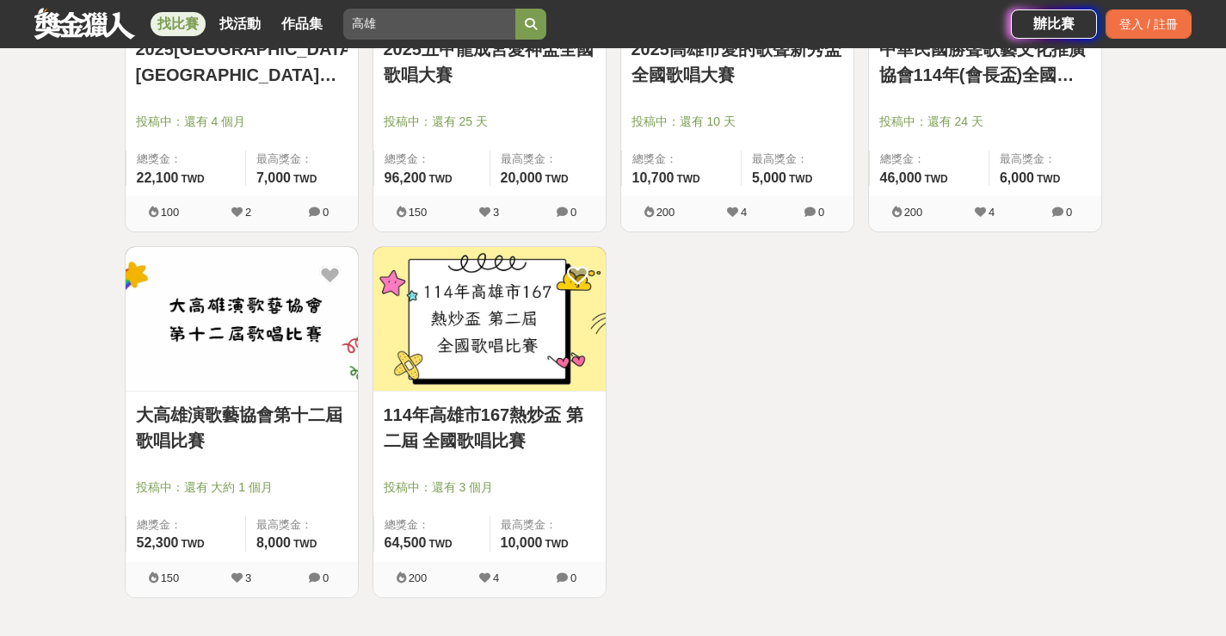
click at [215, 403] on link "大高雄演歌藝協會第十二屆歌唱比賽" at bounding box center [242, 428] width 212 height 52
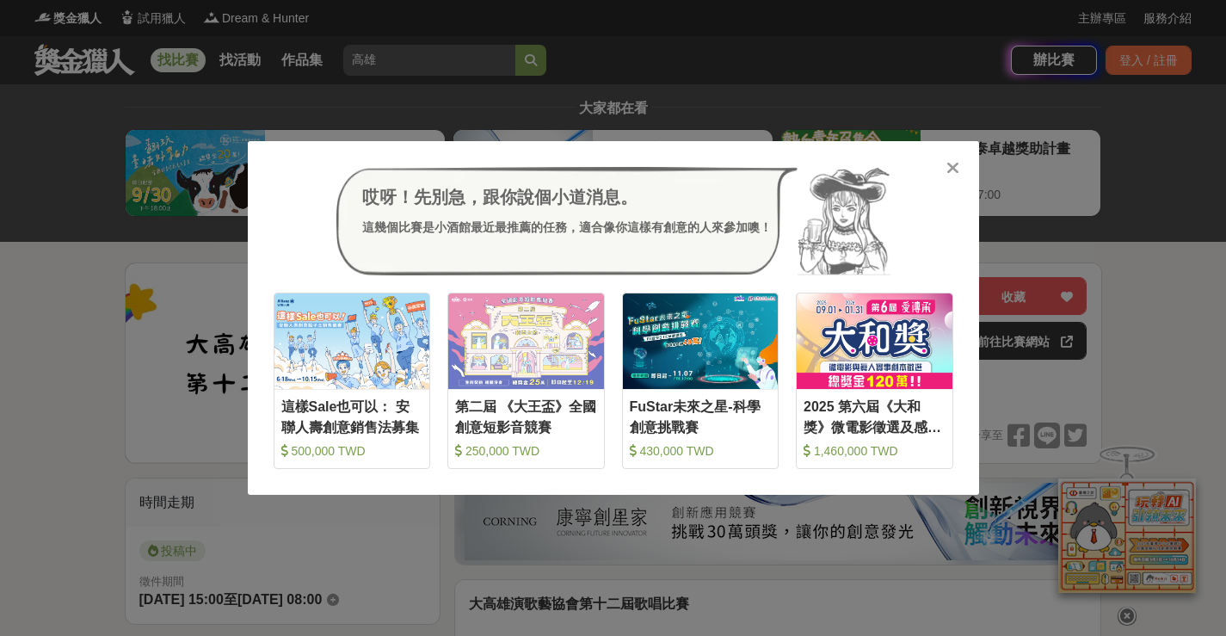
click at [948, 170] on icon at bounding box center [952, 167] width 13 height 17
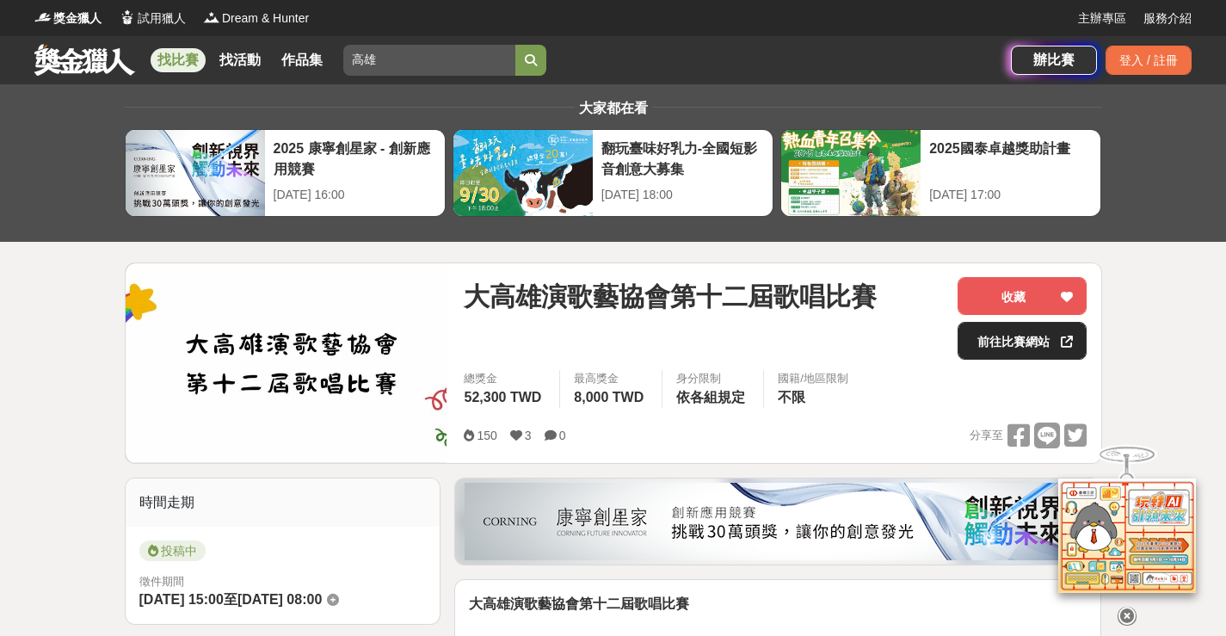
click at [1037, 341] on link "前往比賽網站" at bounding box center [1022, 341] width 129 height 38
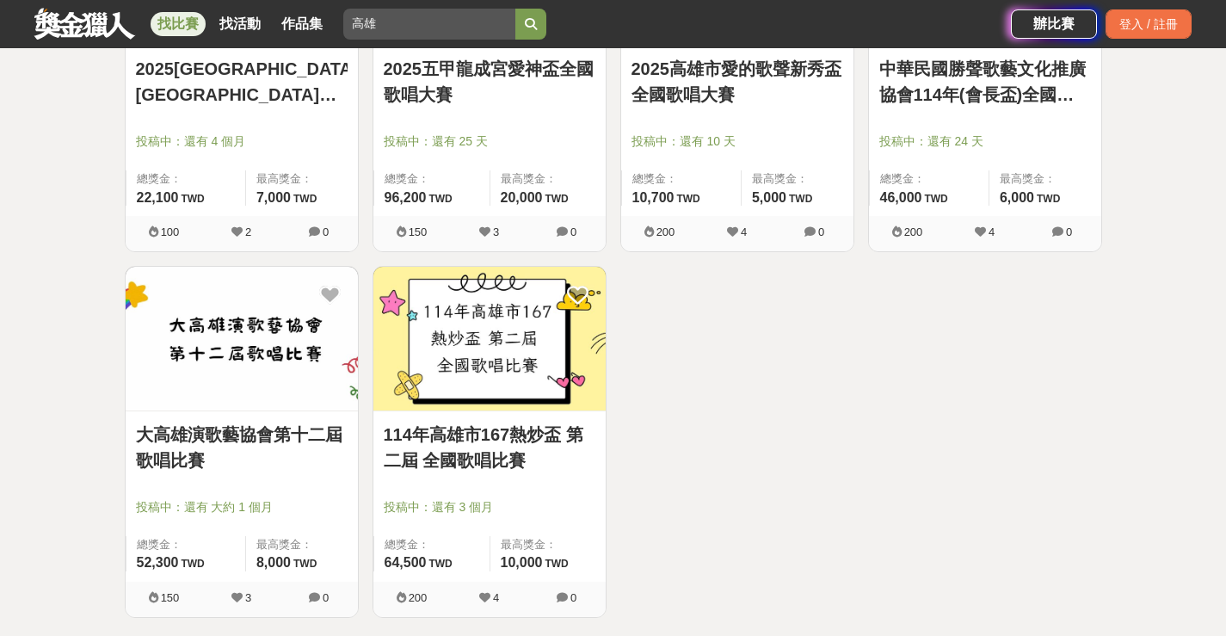
scroll to position [860, 0]
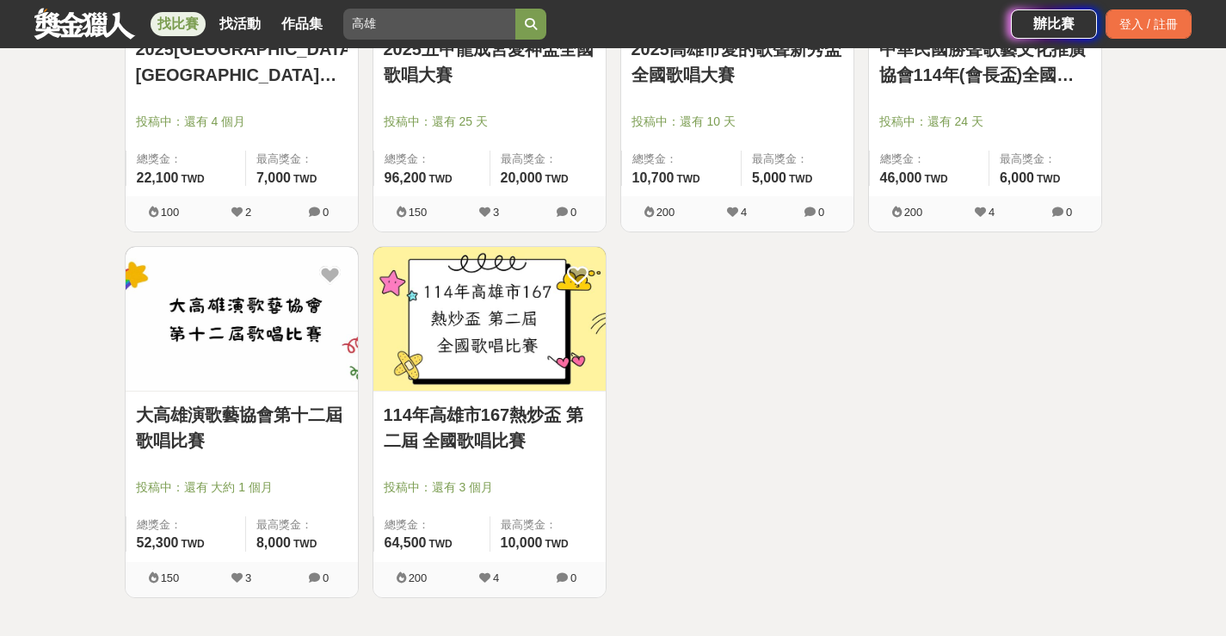
click at [494, 324] on img at bounding box center [489, 319] width 232 height 144
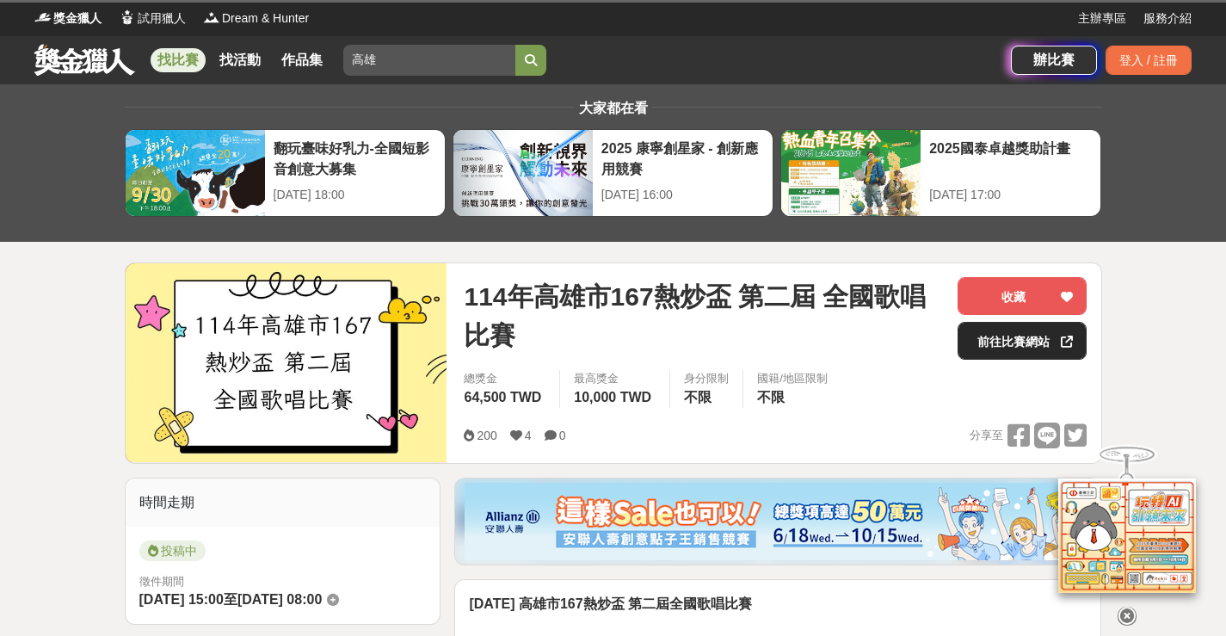
click at [1019, 331] on link "前往比賽網站" at bounding box center [1022, 341] width 129 height 38
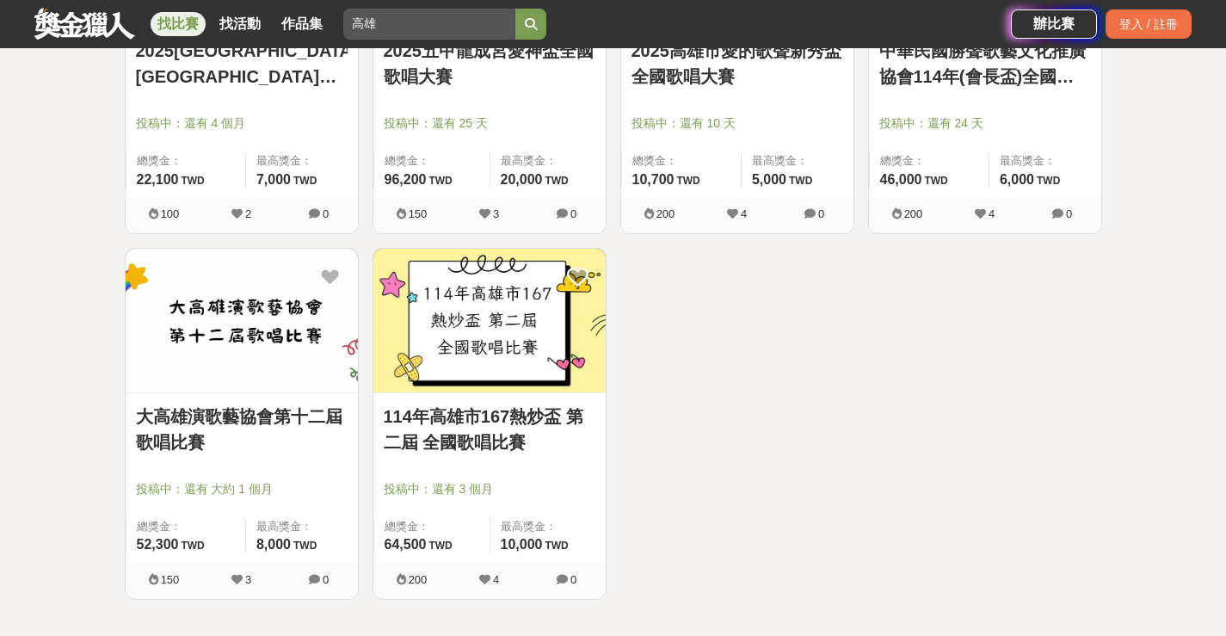
scroll to position [860, 0]
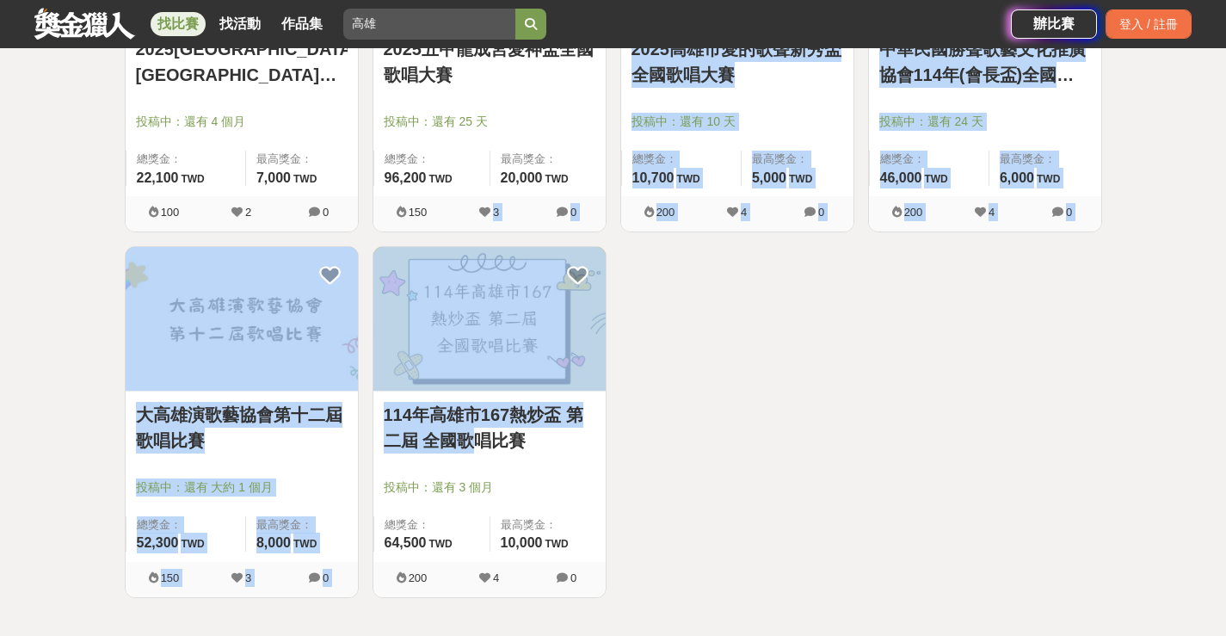
drag, startPoint x: 475, startPoint y: 245, endPoint x: 477, endPoint y: 444, distance: 198.7
click at [476, 444] on div "高雄市114學年度國民中學學生原住民族語歌謠比賽 投稿中：還有 28 天 總獎金： 9,600 9,600 TWD 最高獎金： 2,400 TWD 152 3…" at bounding box center [613, 64] width 991 height 1096
click at [694, 376] on div "高雄市114學年度國民中學學生原住民族語歌謠比賽 投稿中：還有 28 天 總獎金： 9,600 9,600 TWD 最高獎金： 2,400 TWD 152 3…" at bounding box center [613, 64] width 991 height 1096
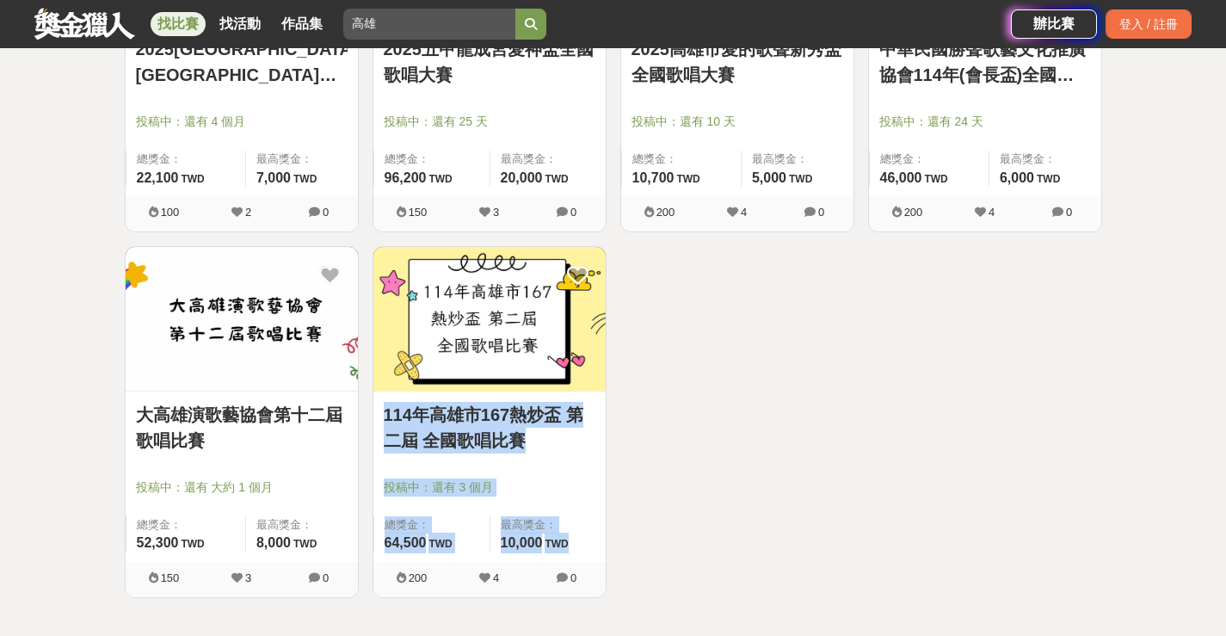
drag, startPoint x: 694, startPoint y: 376, endPoint x: 693, endPoint y: 551, distance: 174.6
click at [693, 551] on div "高雄市114學年度國民中學學生原住民族語歌謠比賽 投稿中：還有 28 天 總獎金： 9,600 9,600 TWD 最高獎金： 2,400 TWD 152 3…" at bounding box center [613, 64] width 991 height 1096
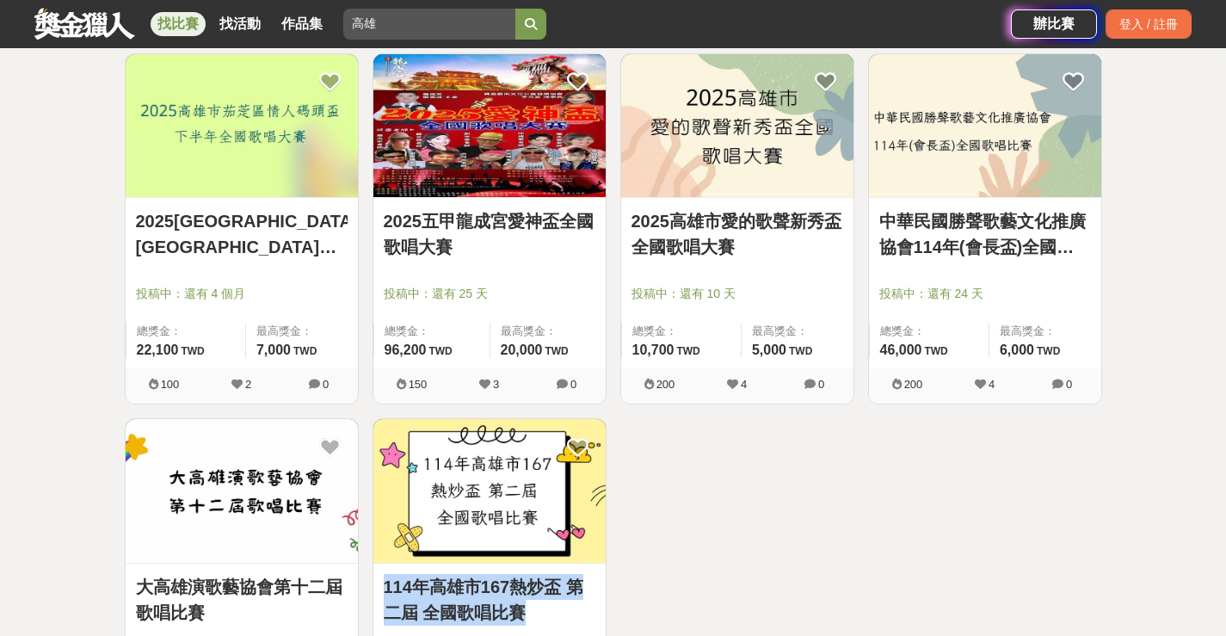
click at [502, 175] on img at bounding box center [489, 126] width 232 height 144
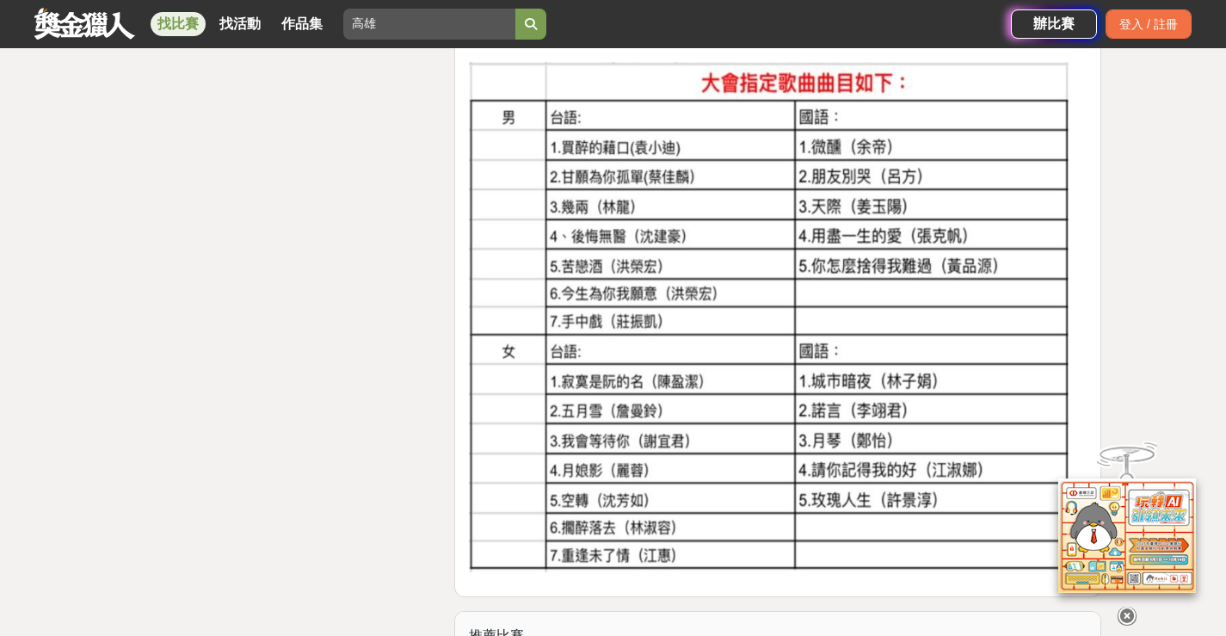
scroll to position [2839, 0]
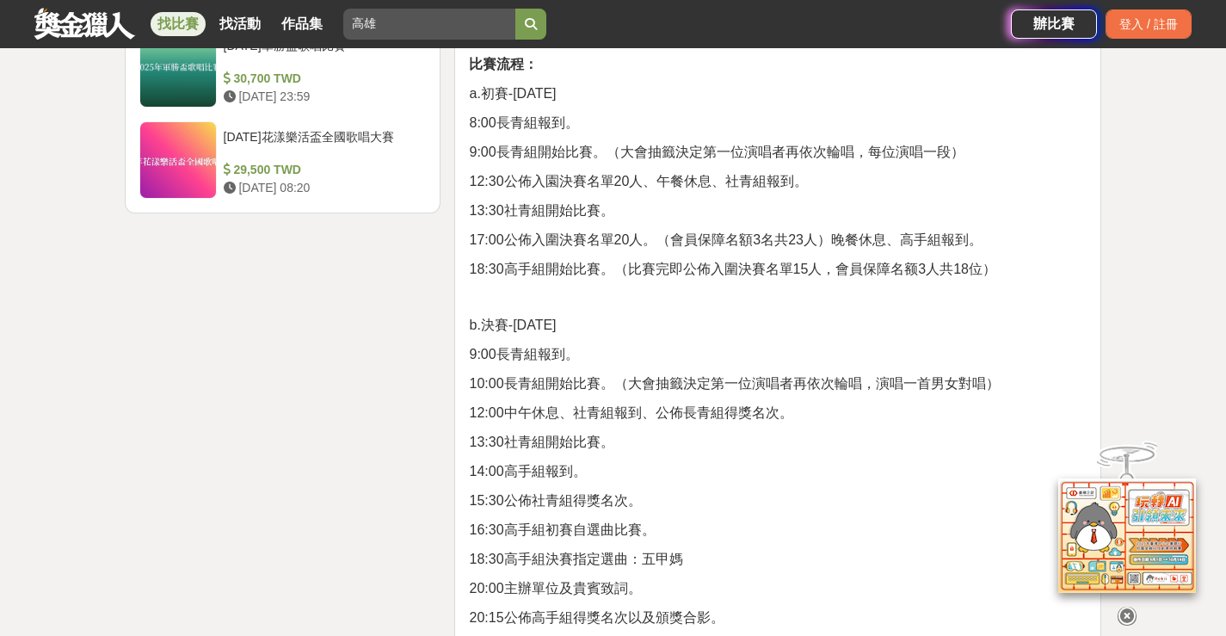
scroll to position [2323, 0]
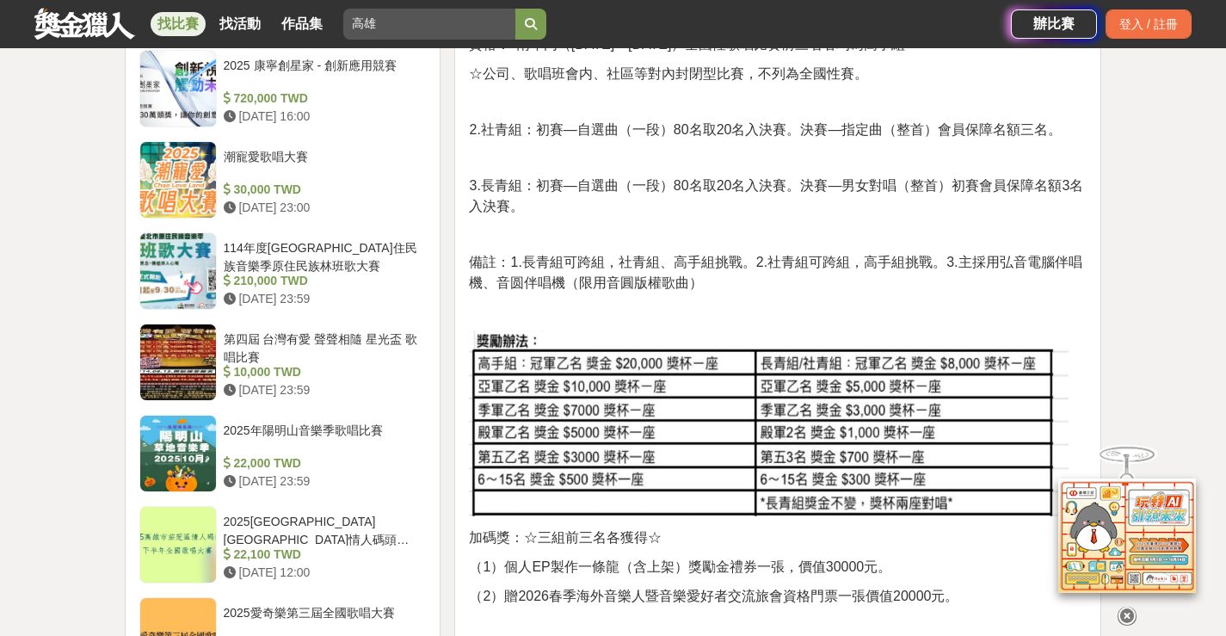
scroll to position [1549, 0]
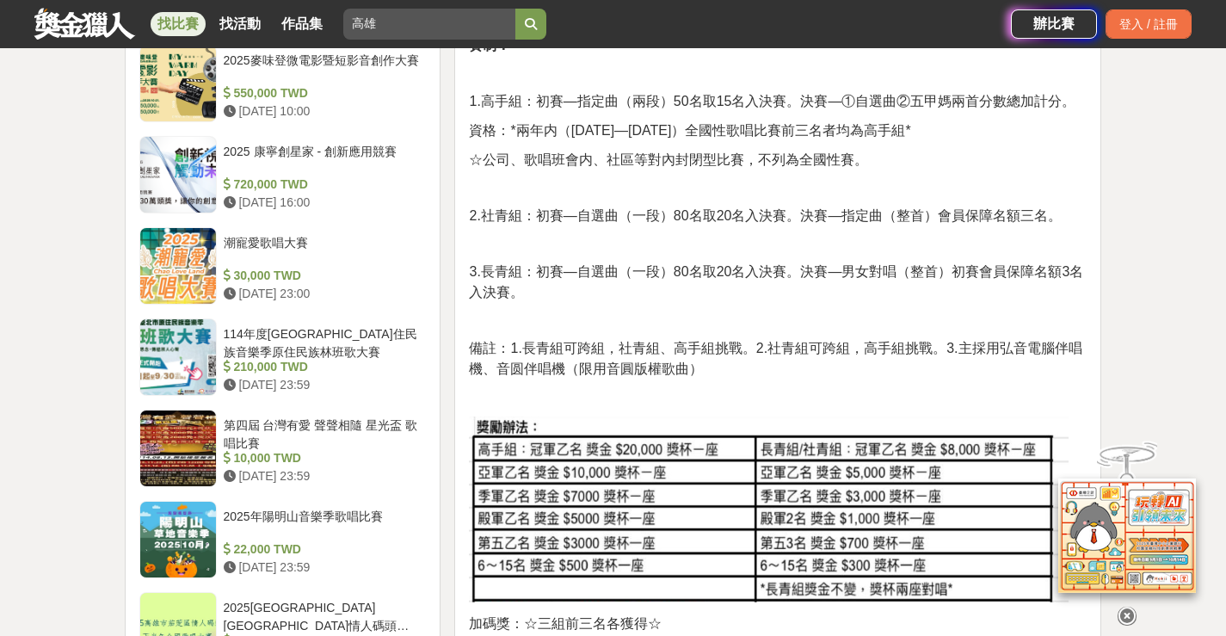
click at [637, 289] on p "3.長青組：初賽—自選曲（一段）80名取20名入決賽。決賽—男女對唱（整首）初賽會員保障名額3名入決賽。" at bounding box center [778, 282] width 618 height 41
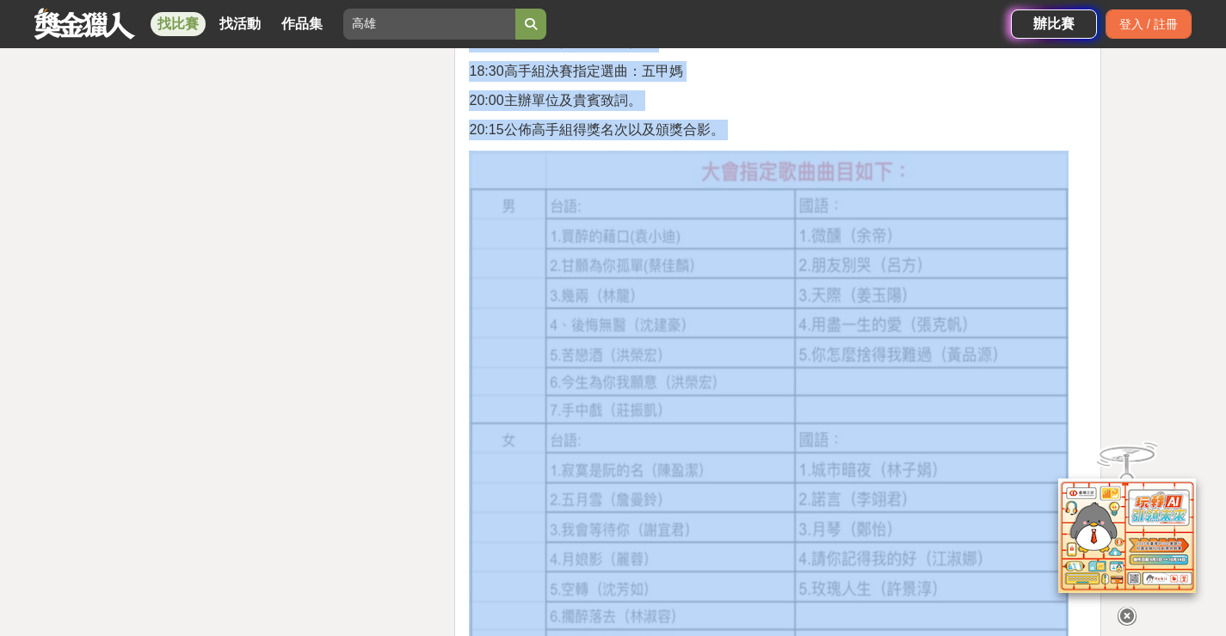
scroll to position [3082, 0]
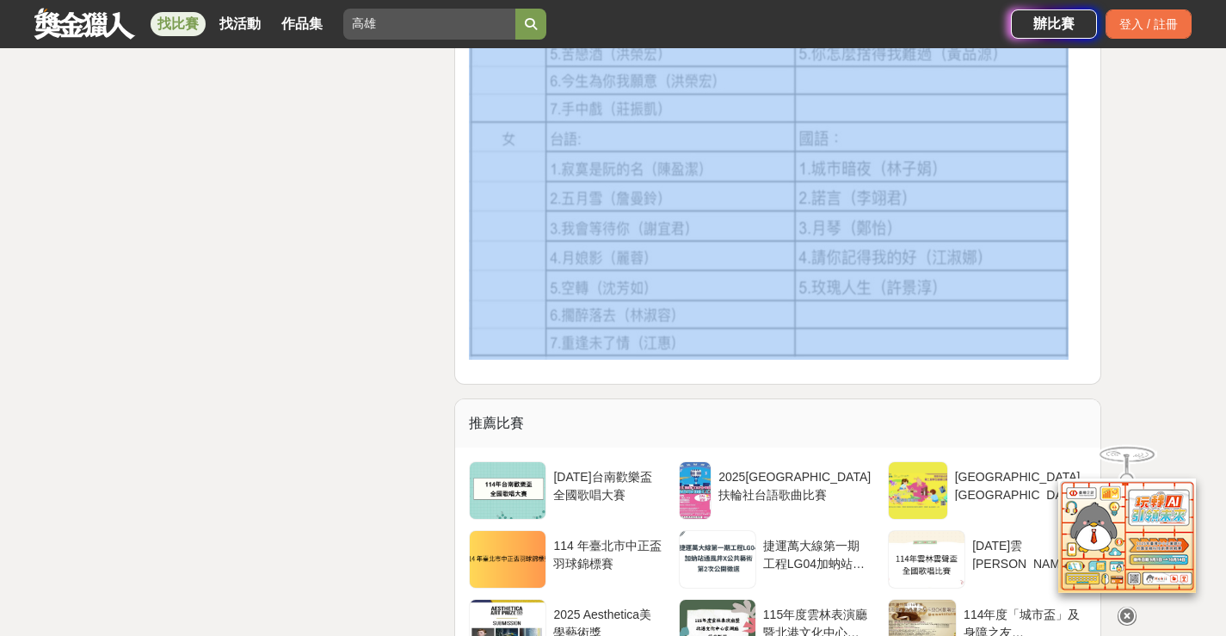
drag, startPoint x: 471, startPoint y: 254, endPoint x: 1092, endPoint y: 340, distance: 626.2
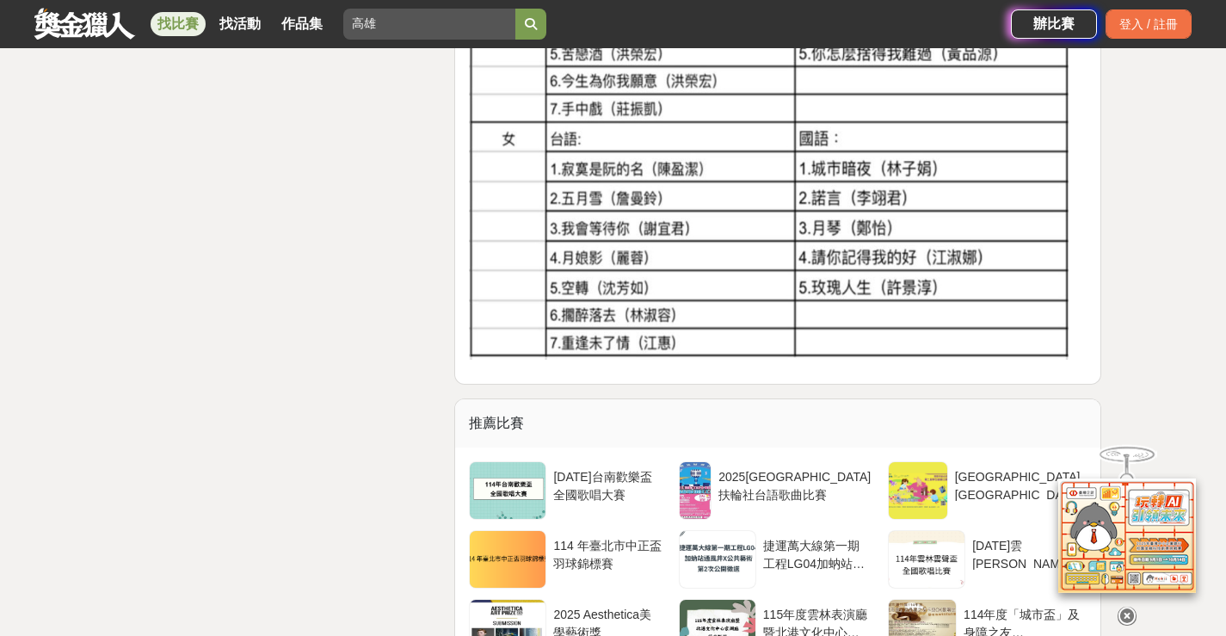
drag, startPoint x: 817, startPoint y: 294, endPoint x: 68, endPoint y: 228, distance: 752.3
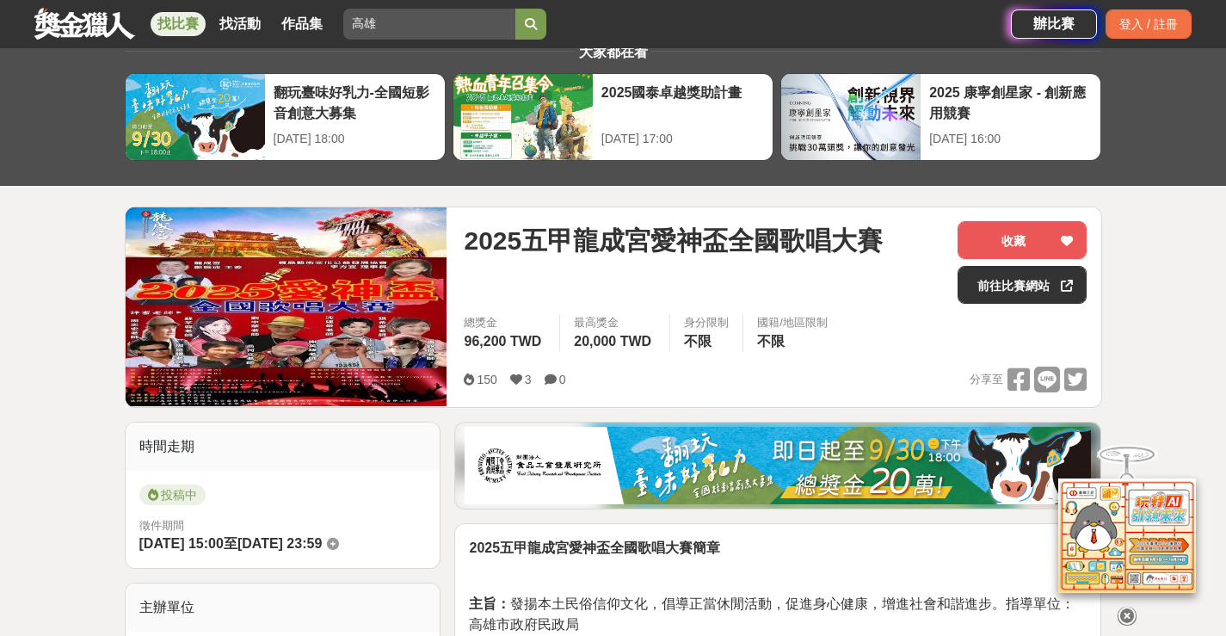
scroll to position [86, 0]
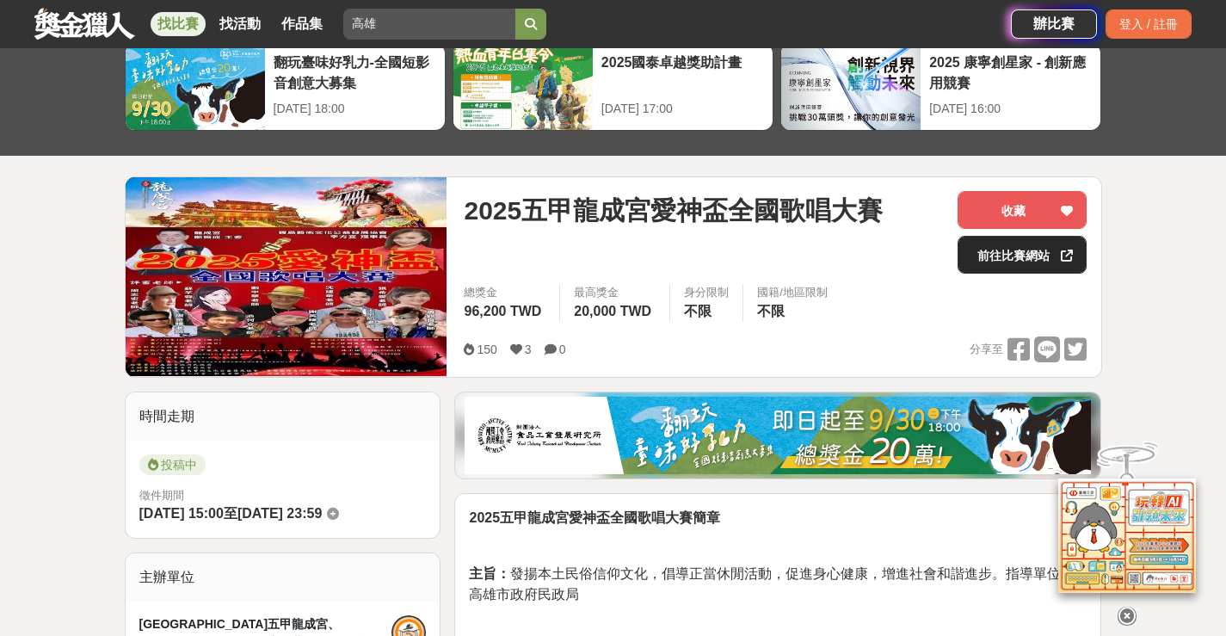
click at [1035, 267] on link "前往比賽網站" at bounding box center [1022, 255] width 129 height 38
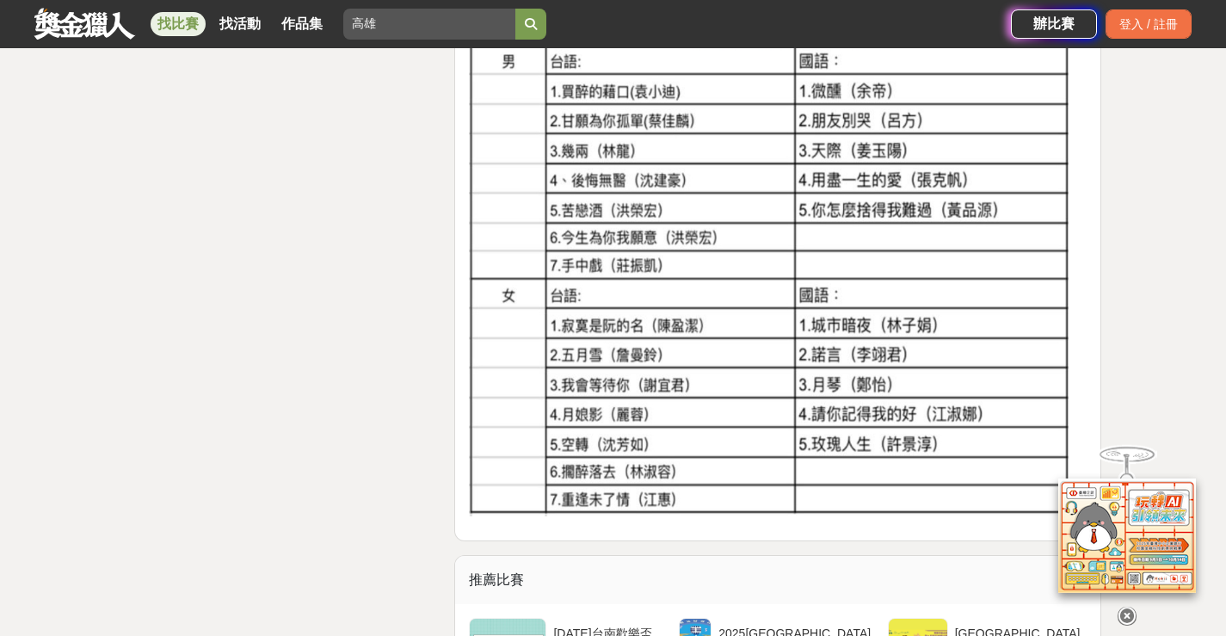
scroll to position [2839, 0]
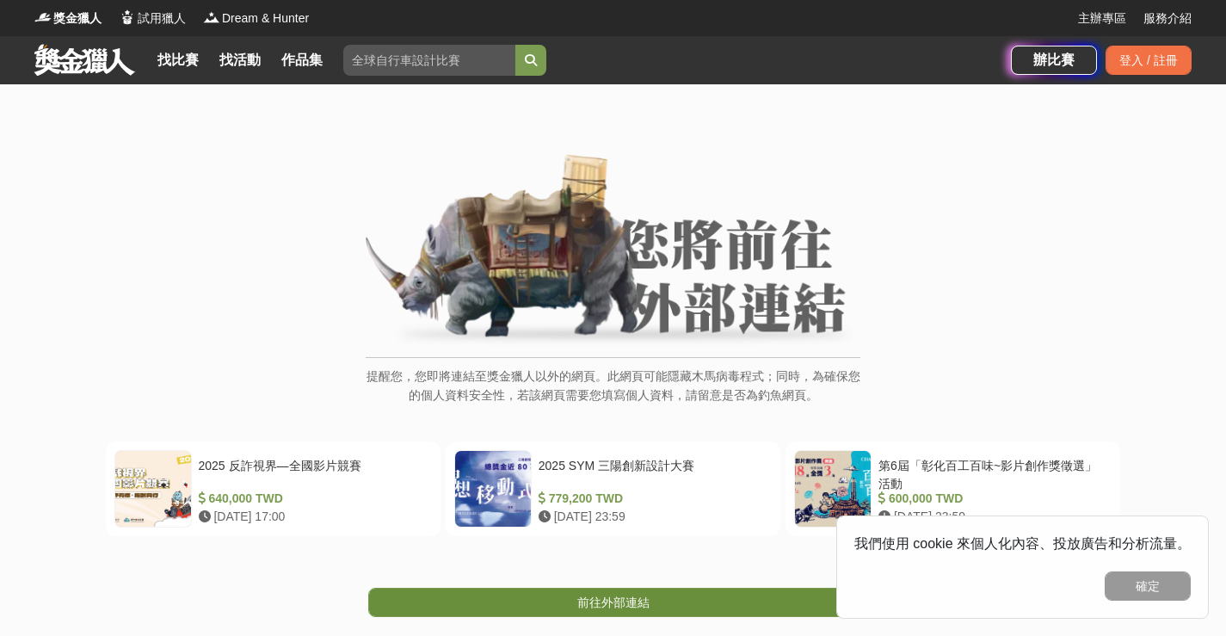
click at [597, 589] on link "前往外部連結" at bounding box center [613, 602] width 490 height 29
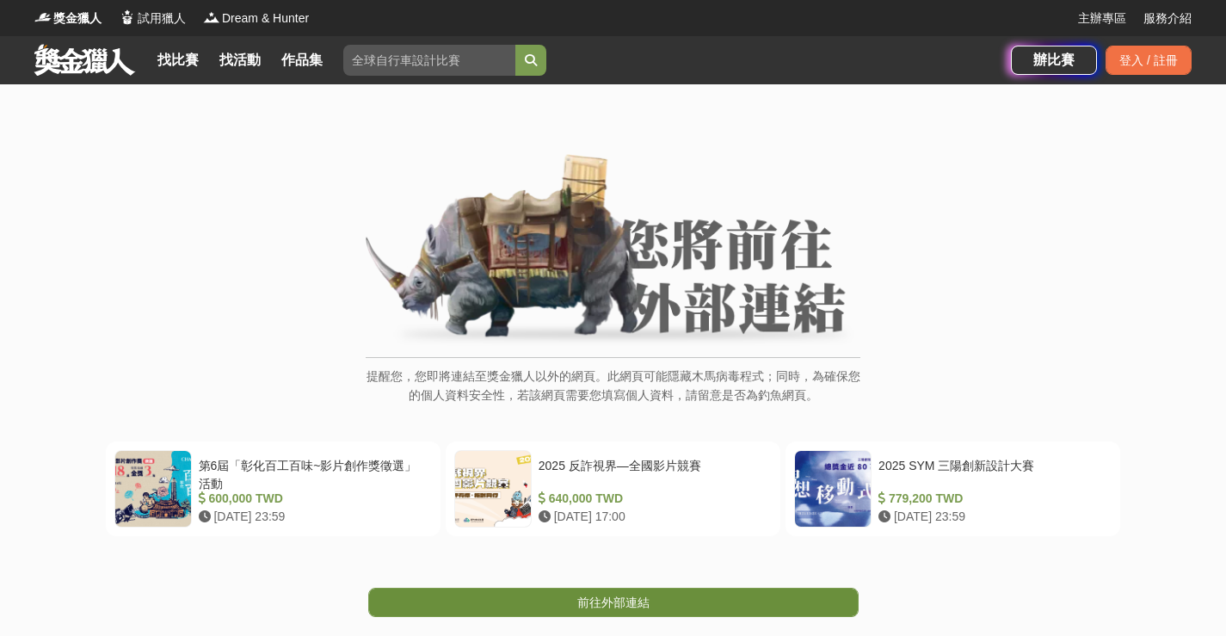
click at [569, 608] on link "前往外部連結" at bounding box center [613, 602] width 490 height 29
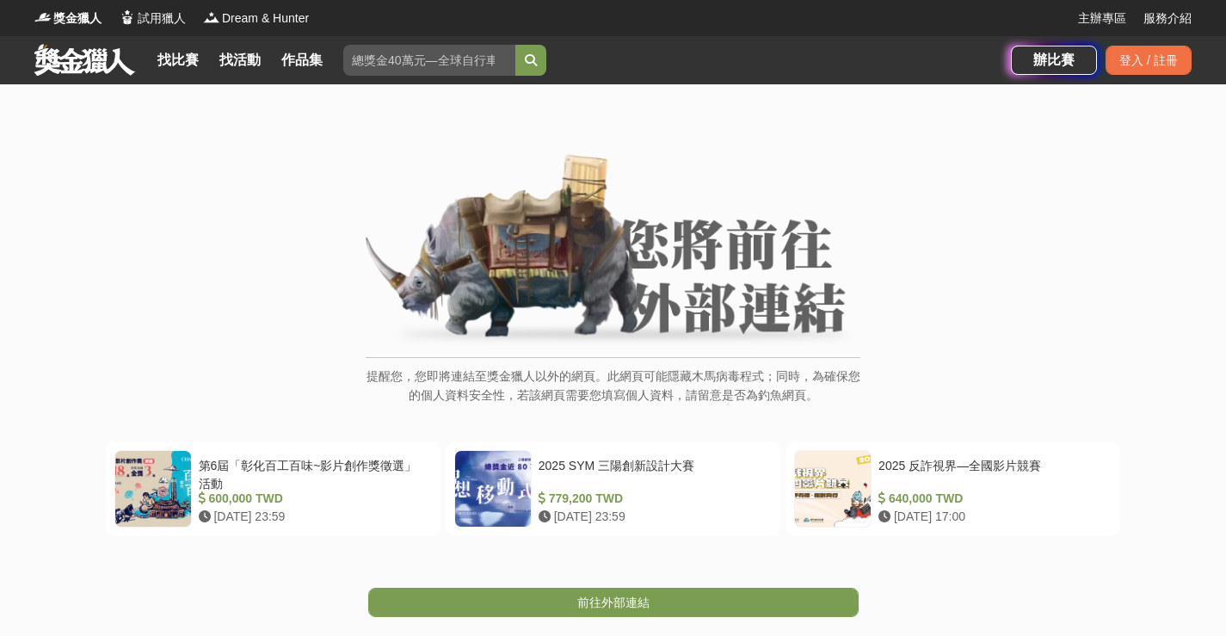
click at [554, 582] on div "前往外部連結" at bounding box center [613, 576] width 1226 height 81
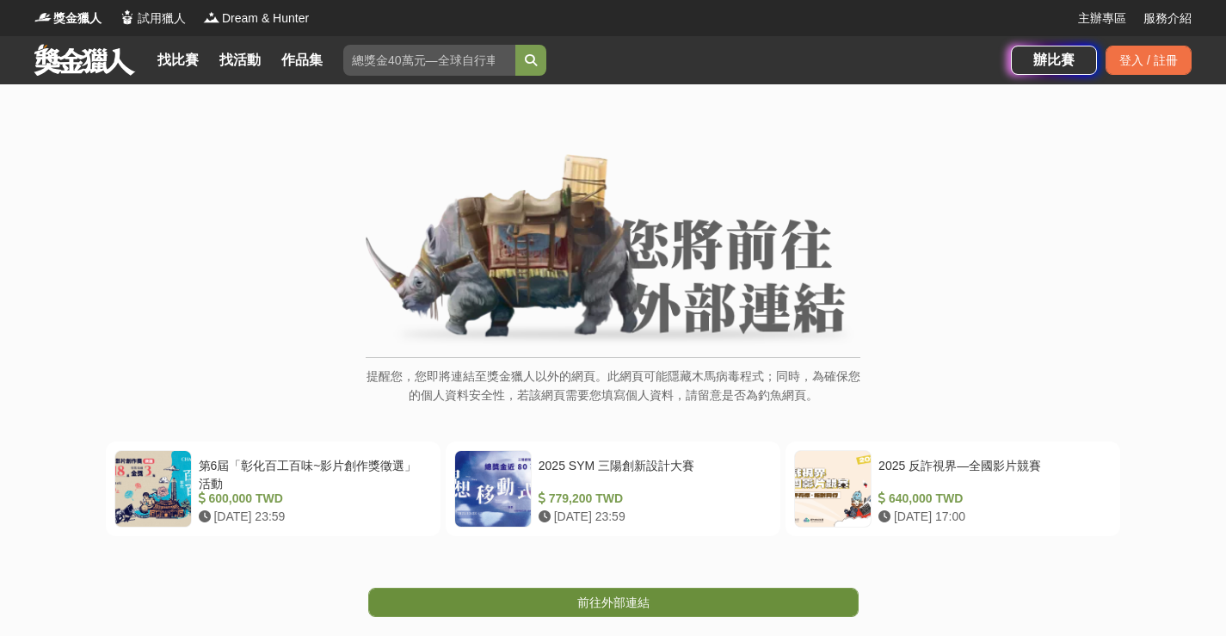
click at [544, 594] on link "前往外部連結" at bounding box center [613, 602] width 490 height 29
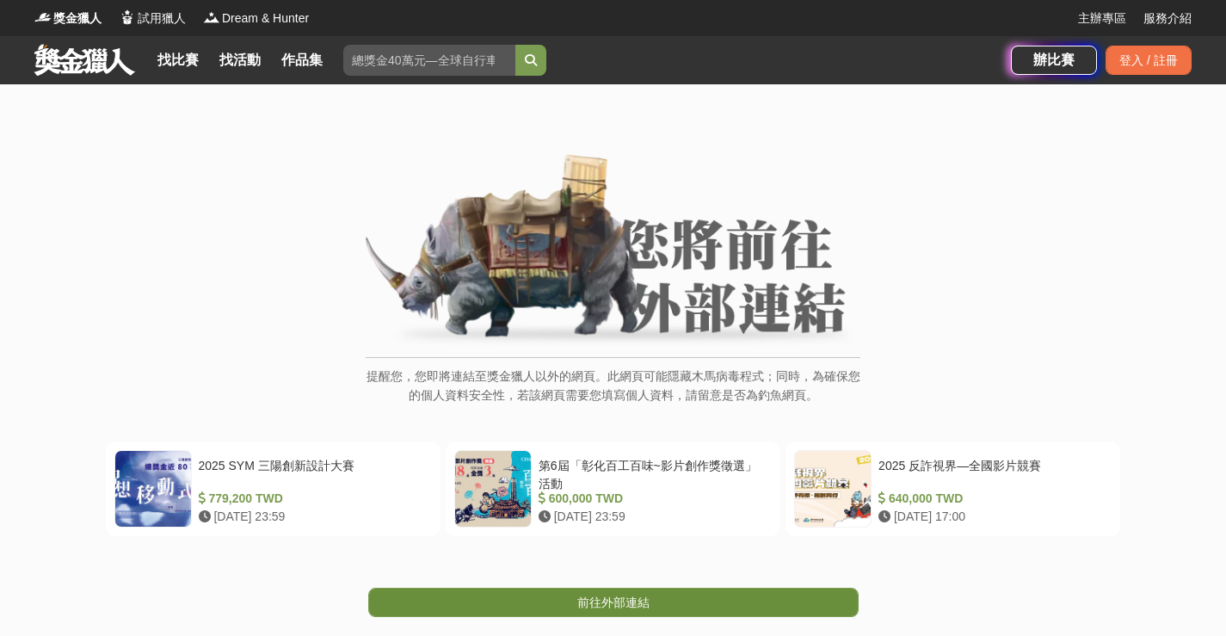
click at [594, 602] on span "前往外部連結" at bounding box center [613, 602] width 72 height 14
